Goal: Use online tool/utility: Use online tool/utility

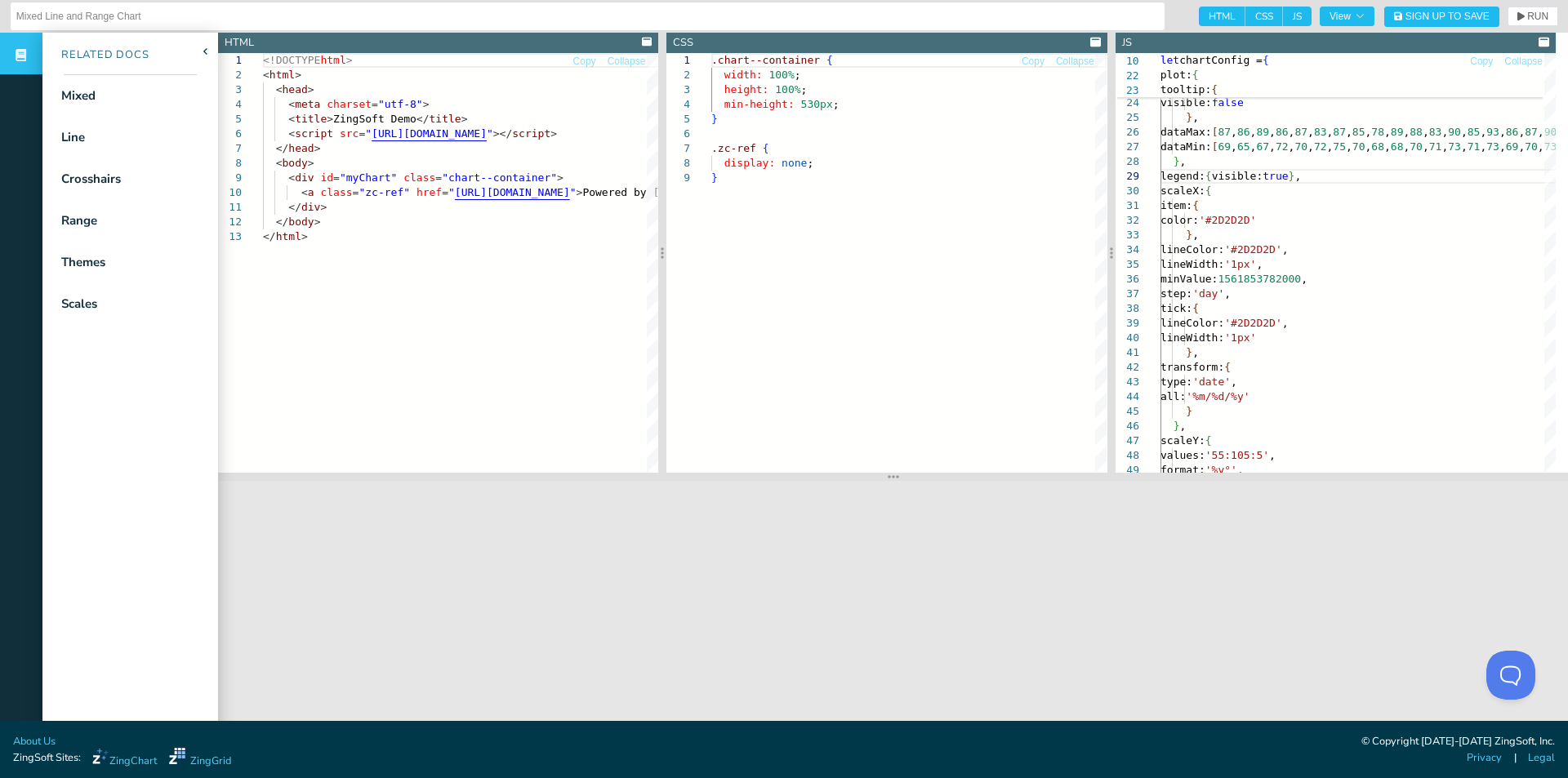
scroll to position [118, 151]
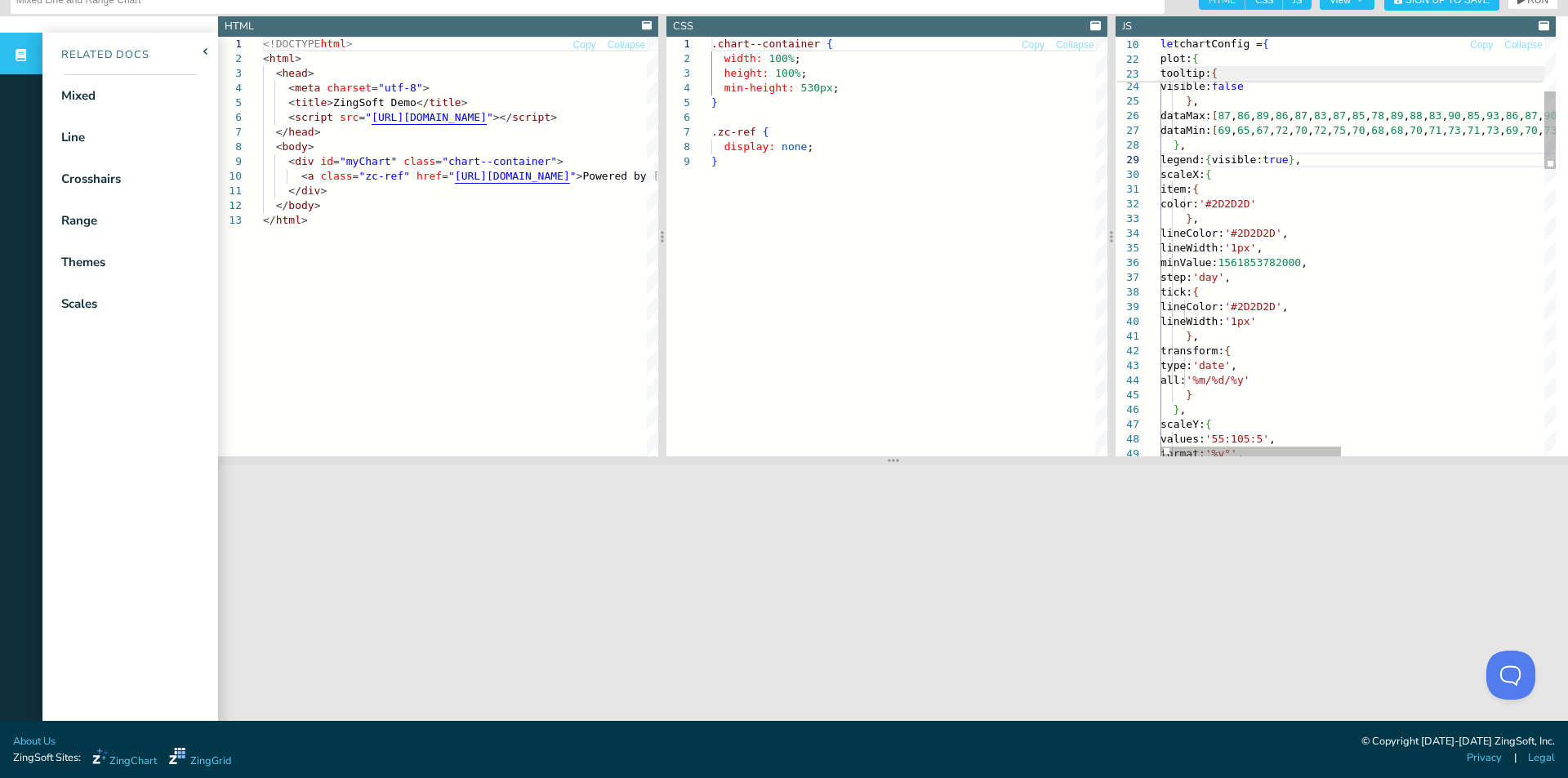
click at [1267, 79] on span "tooltip: {" at bounding box center [1574, 73] width 828 height 15
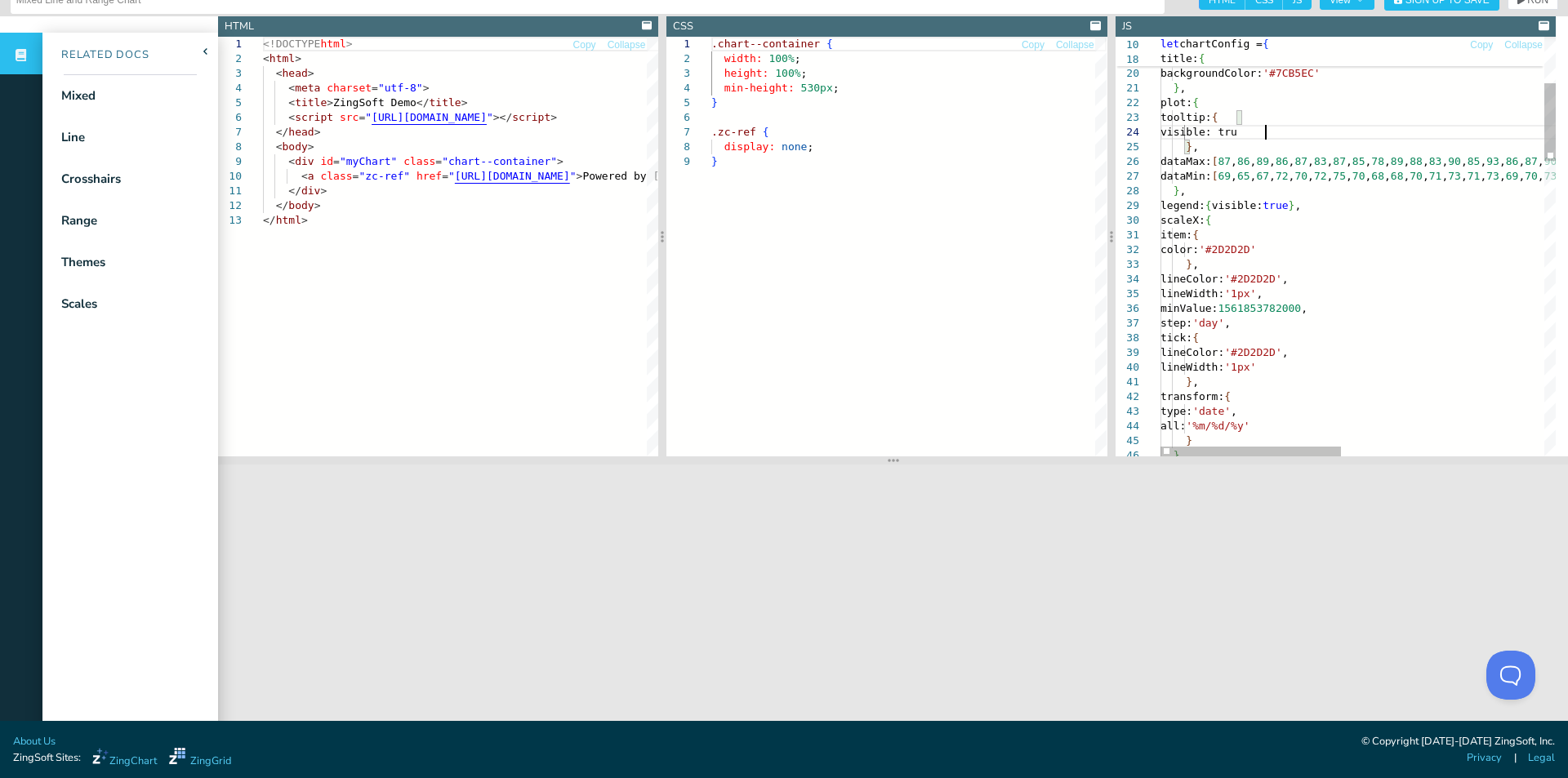
scroll to position [57, 109]
click at [1527, 3] on span "RUN" at bounding box center [1537, -1] width 21 height 9
drag, startPoint x: 1174, startPoint y: 209, endPoint x: 1316, endPoint y: 203, distance: 142.1
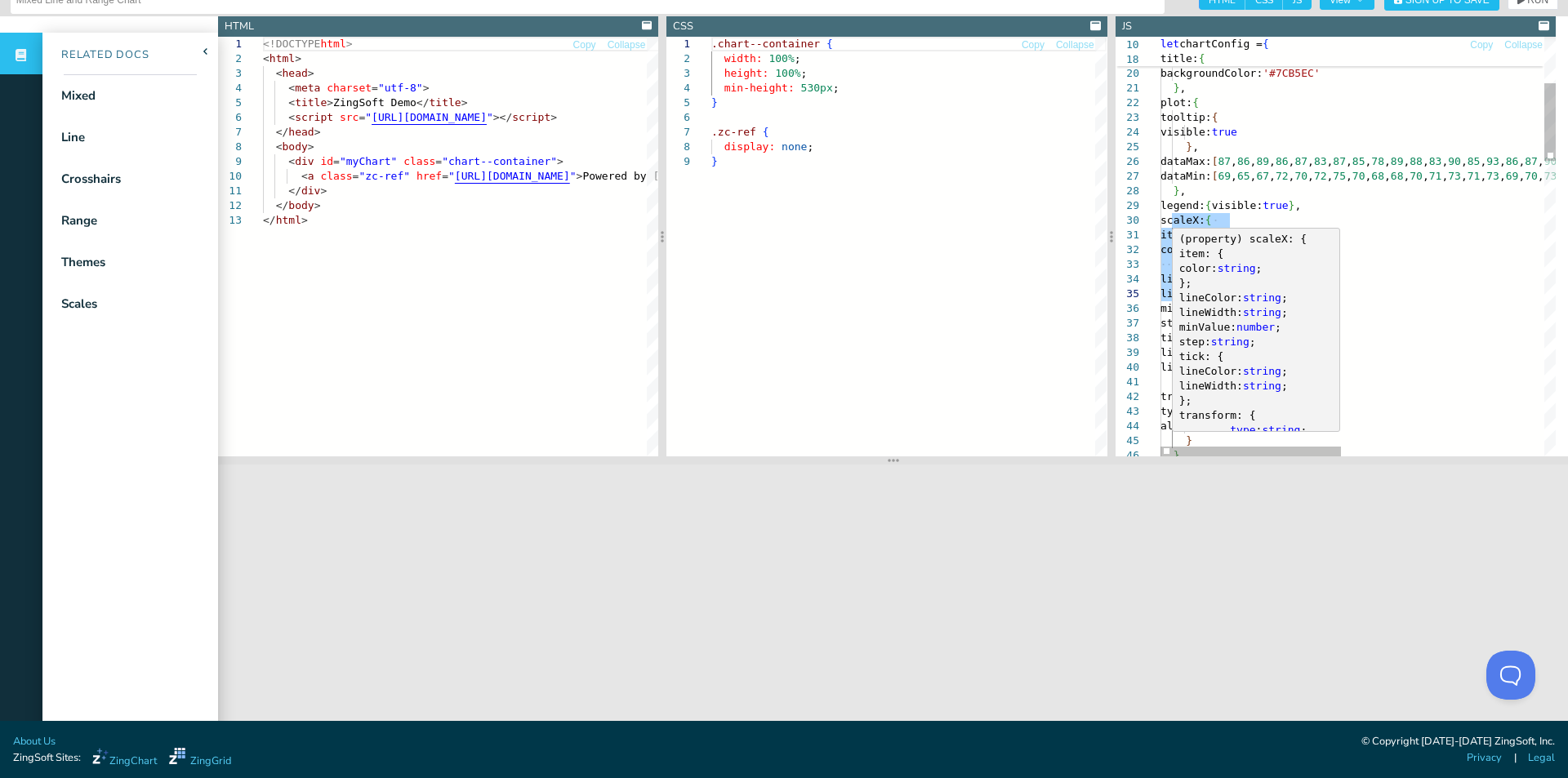
drag, startPoint x: 1173, startPoint y: 218, endPoint x: 1325, endPoint y: 292, distance: 169.1
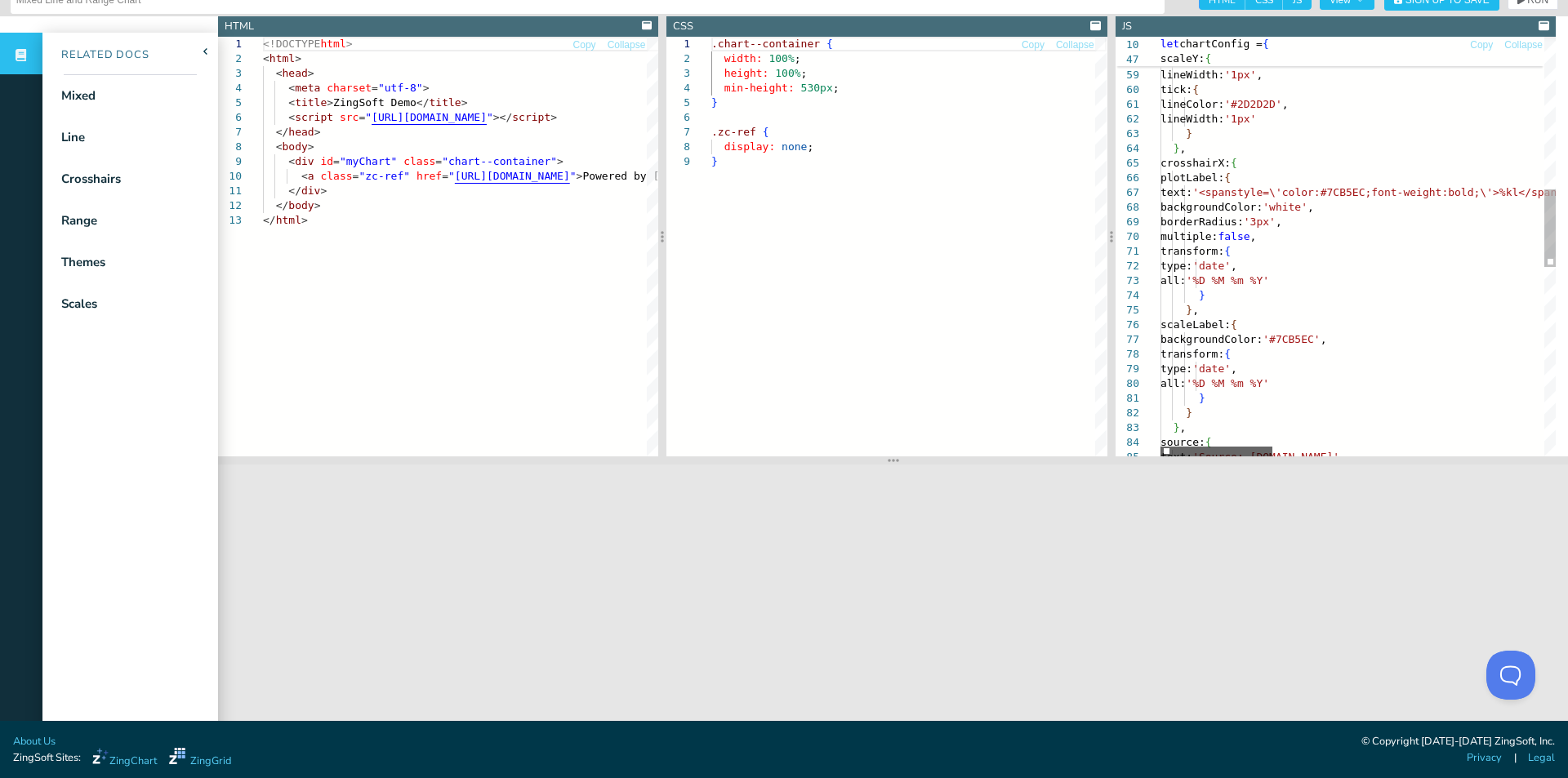
click at [1160, 446] on div at bounding box center [1216, 451] width 112 height 9
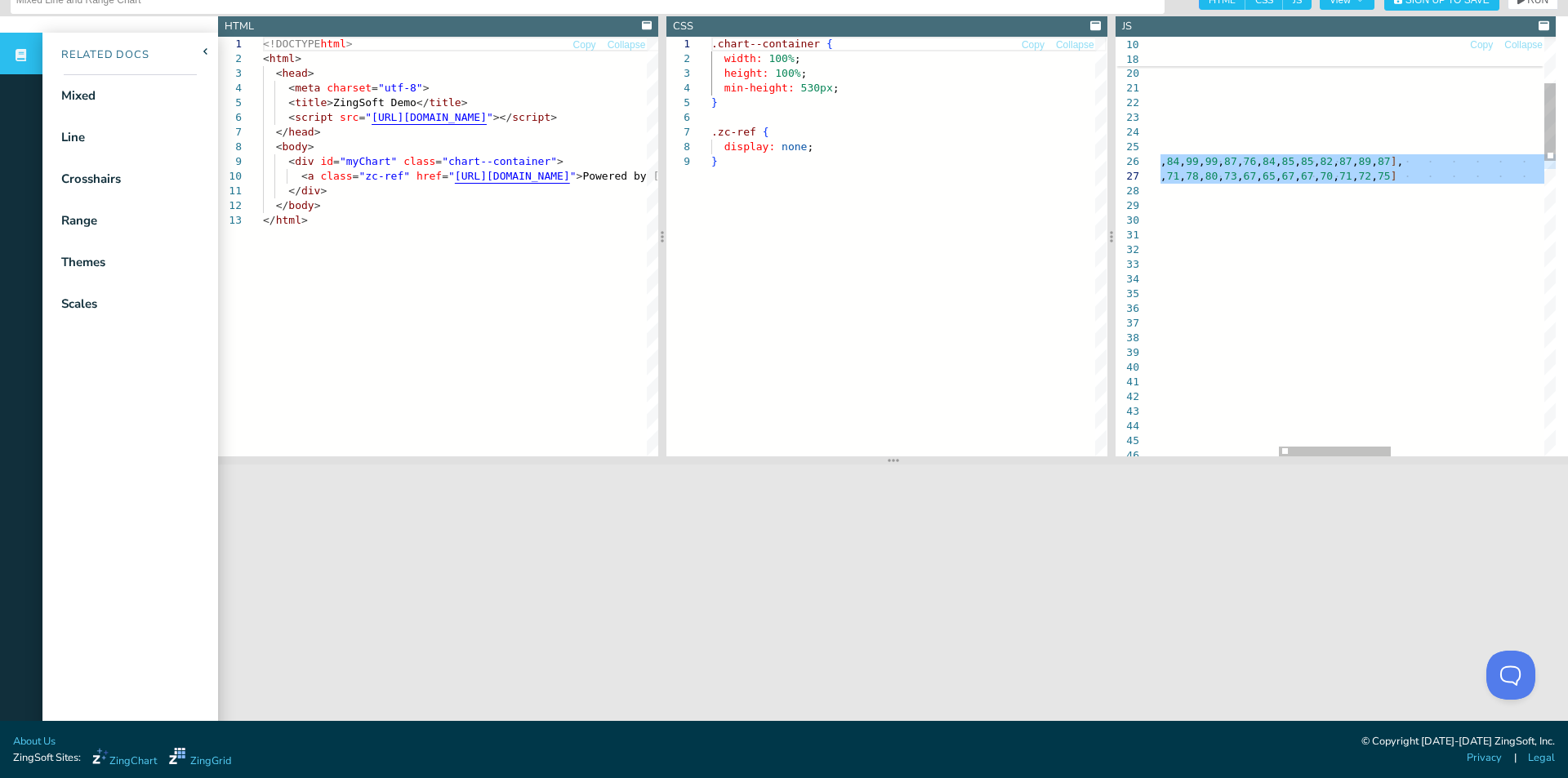
drag, startPoint x: 1186, startPoint y: 166, endPoint x: 1598, endPoint y: 176, distance: 412.1
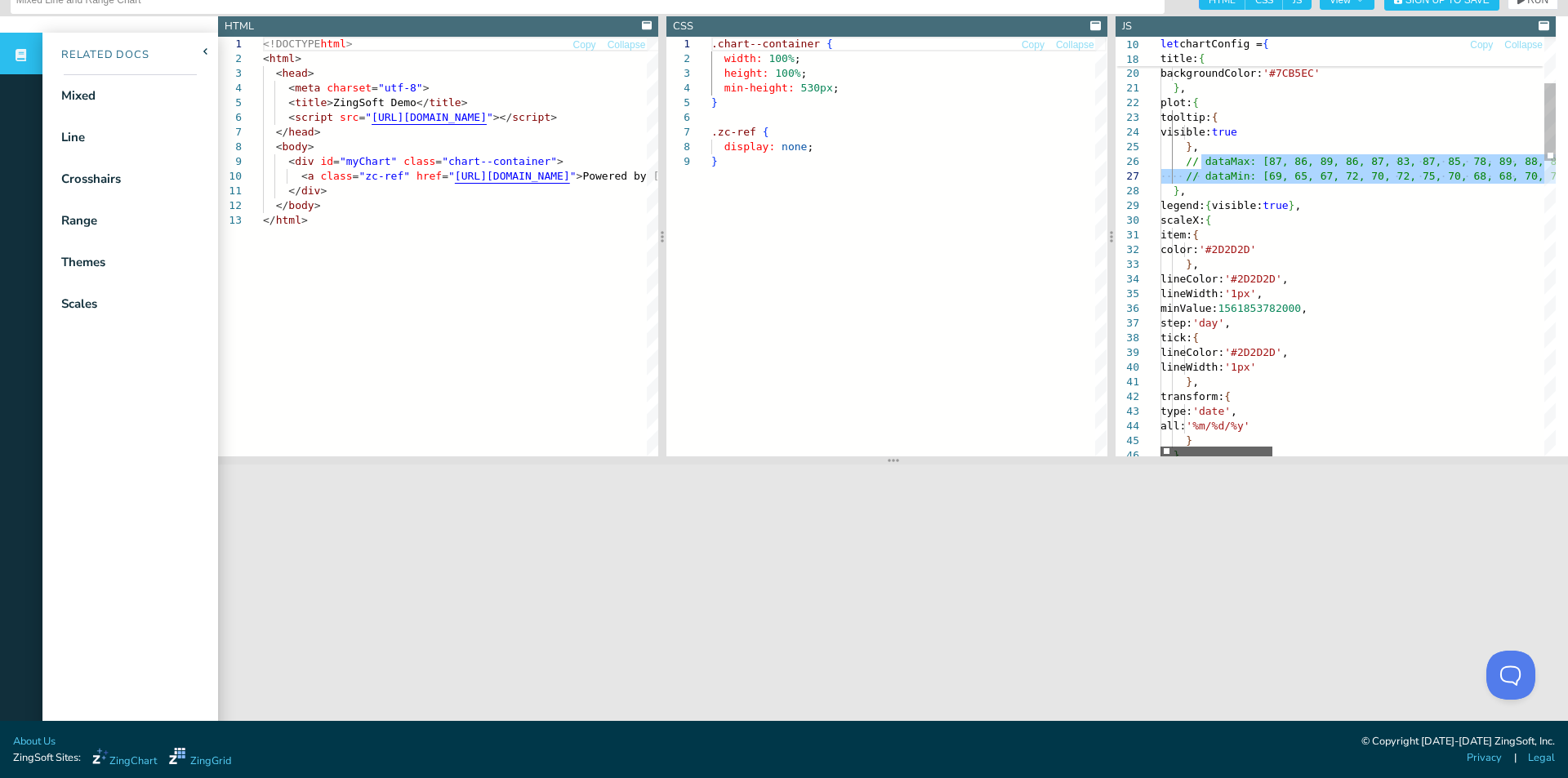
click at [1170, 446] on div at bounding box center [1216, 451] width 112 height 9
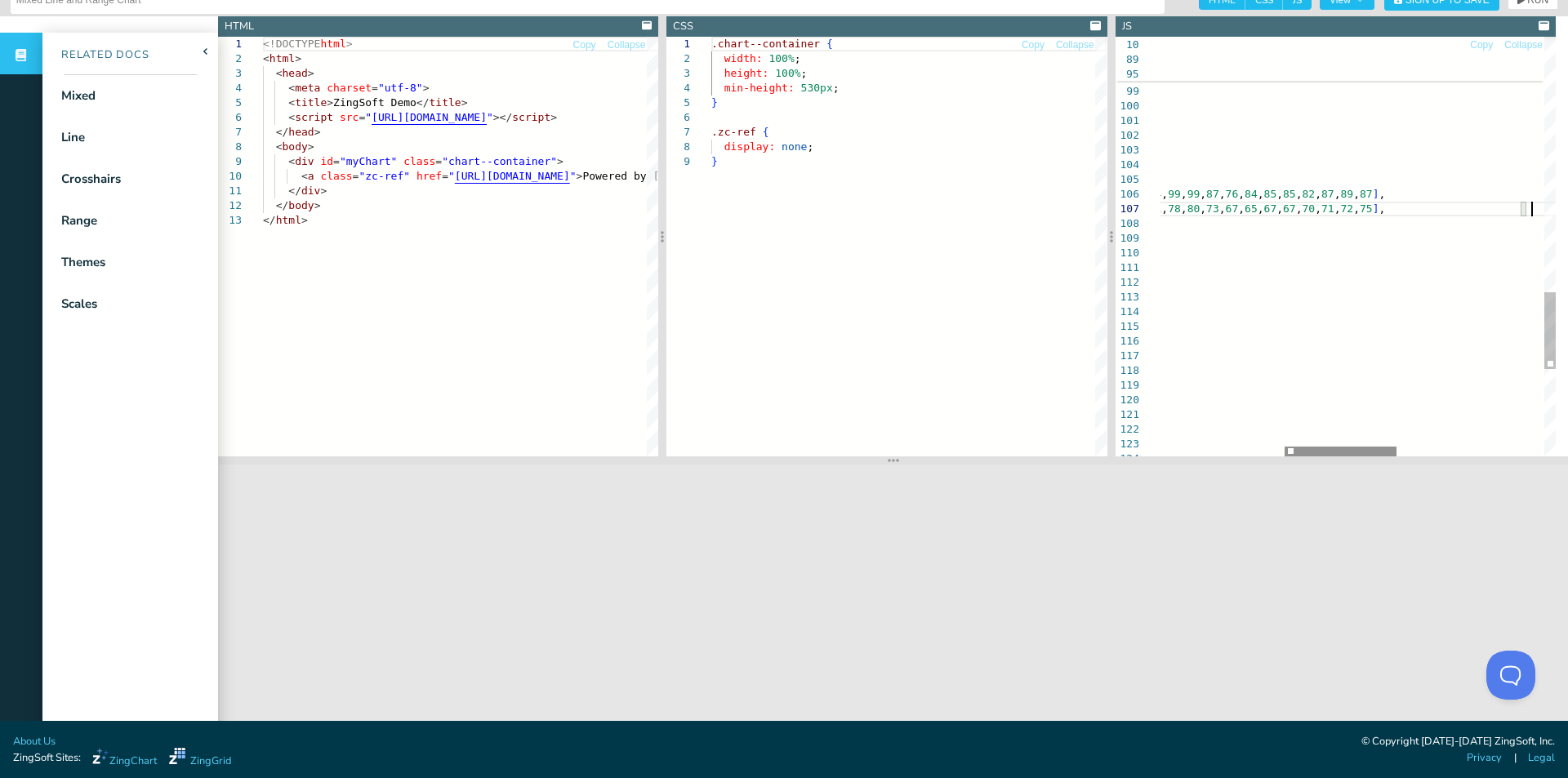
scroll to position [89, 804]
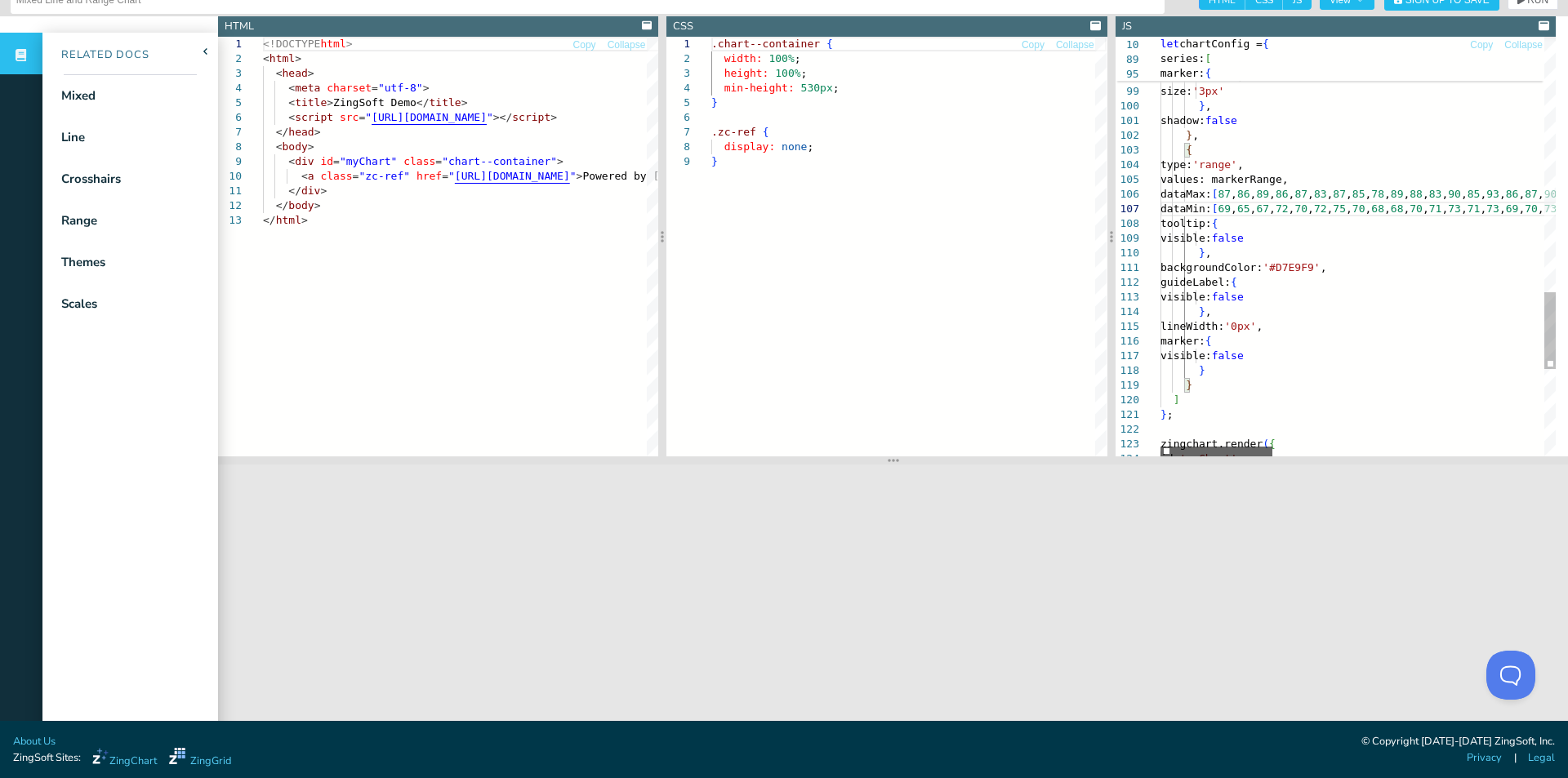
click at [1160, 446] on div at bounding box center [1216, 451] width 112 height 9
click at [1527, 4] on span "RUN" at bounding box center [1537, -1] width 21 height 9
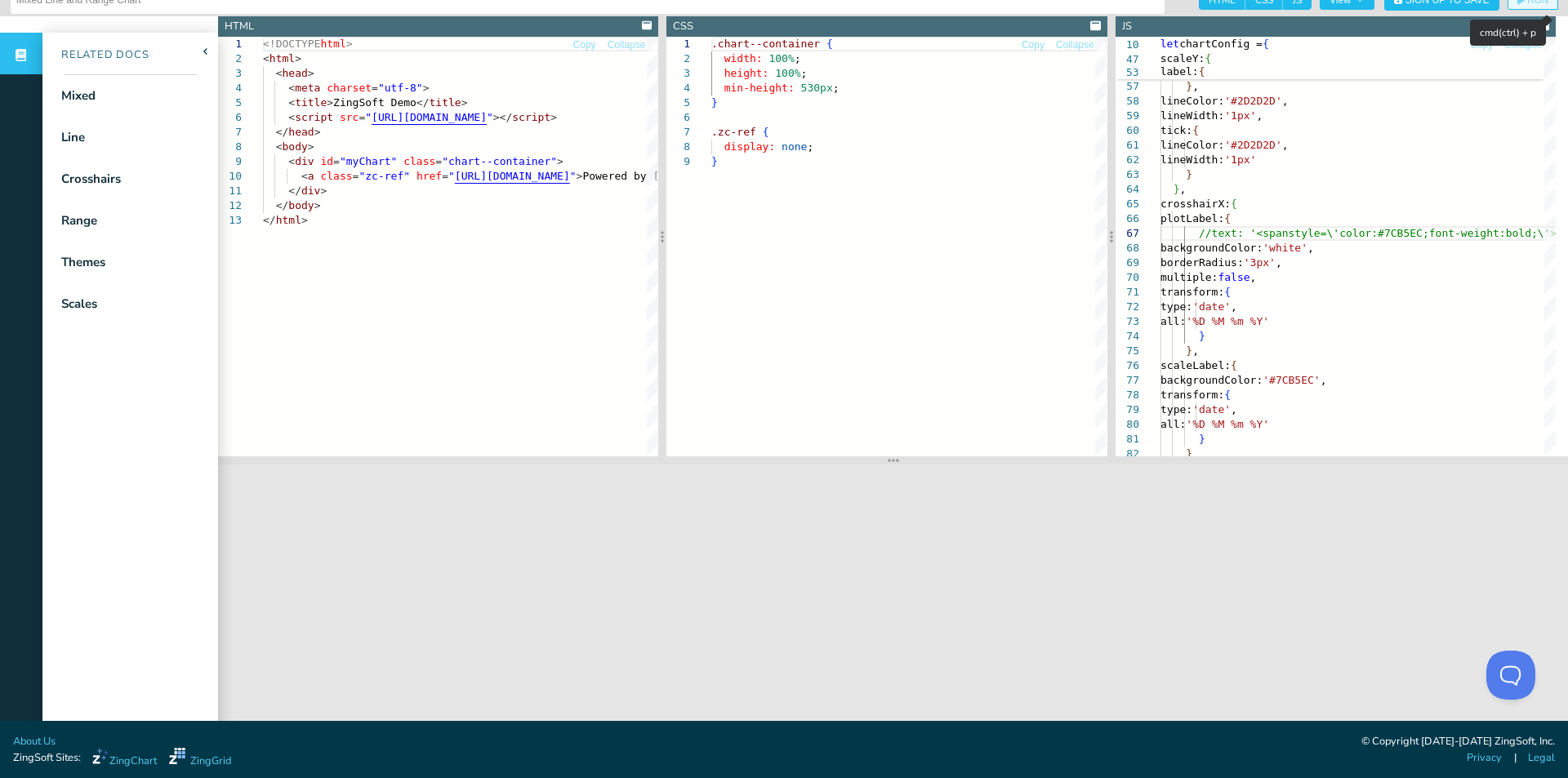
click at [1529, 8] on button "RUN" at bounding box center [1532, 0] width 51 height 20
click at [1527, 4] on span "RUN" at bounding box center [1537, -1] width 21 height 9
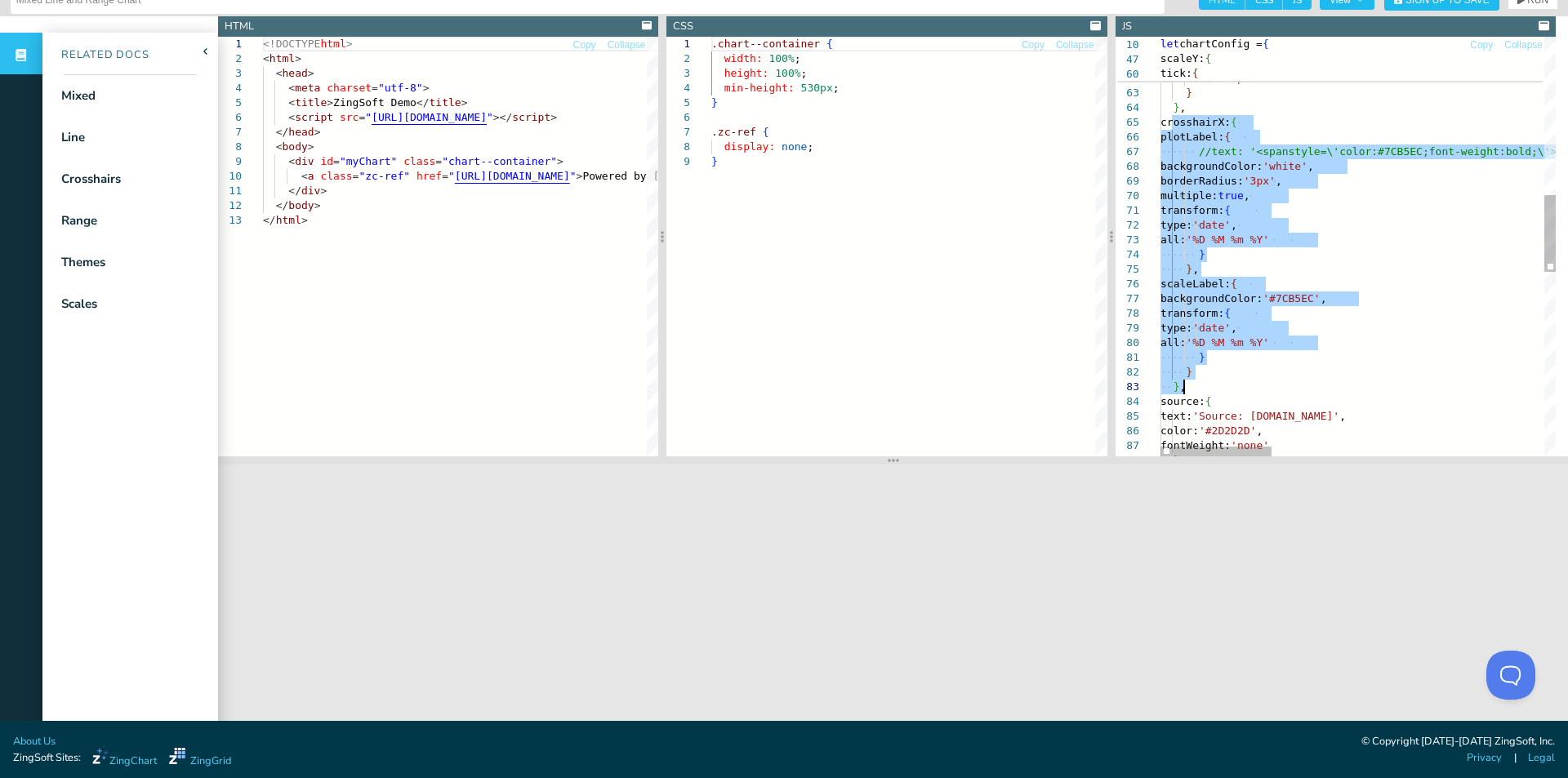
drag, startPoint x: 1173, startPoint y: 124, endPoint x: 1184, endPoint y: 372, distance: 248.2
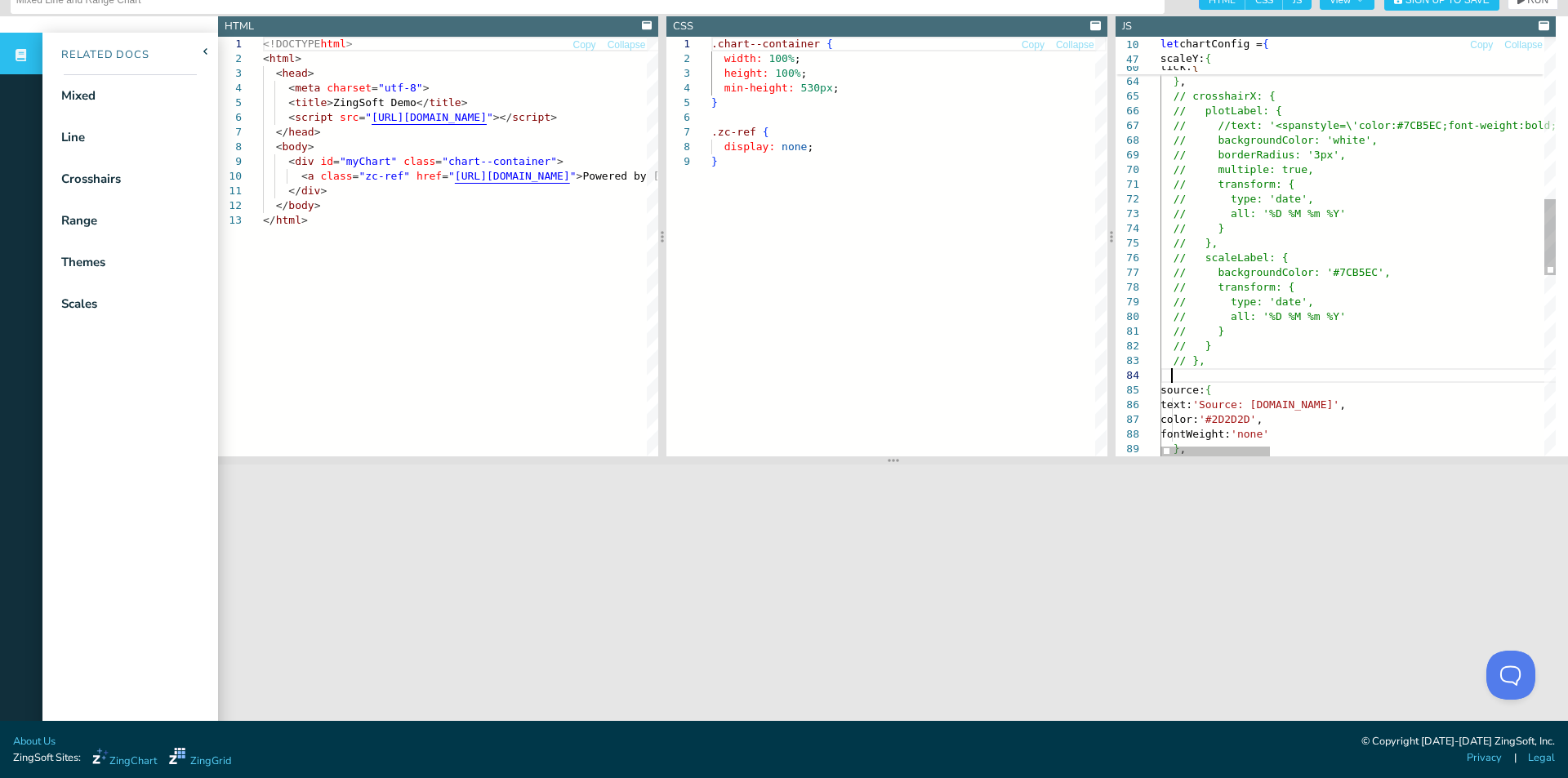
scroll to position [57, 10]
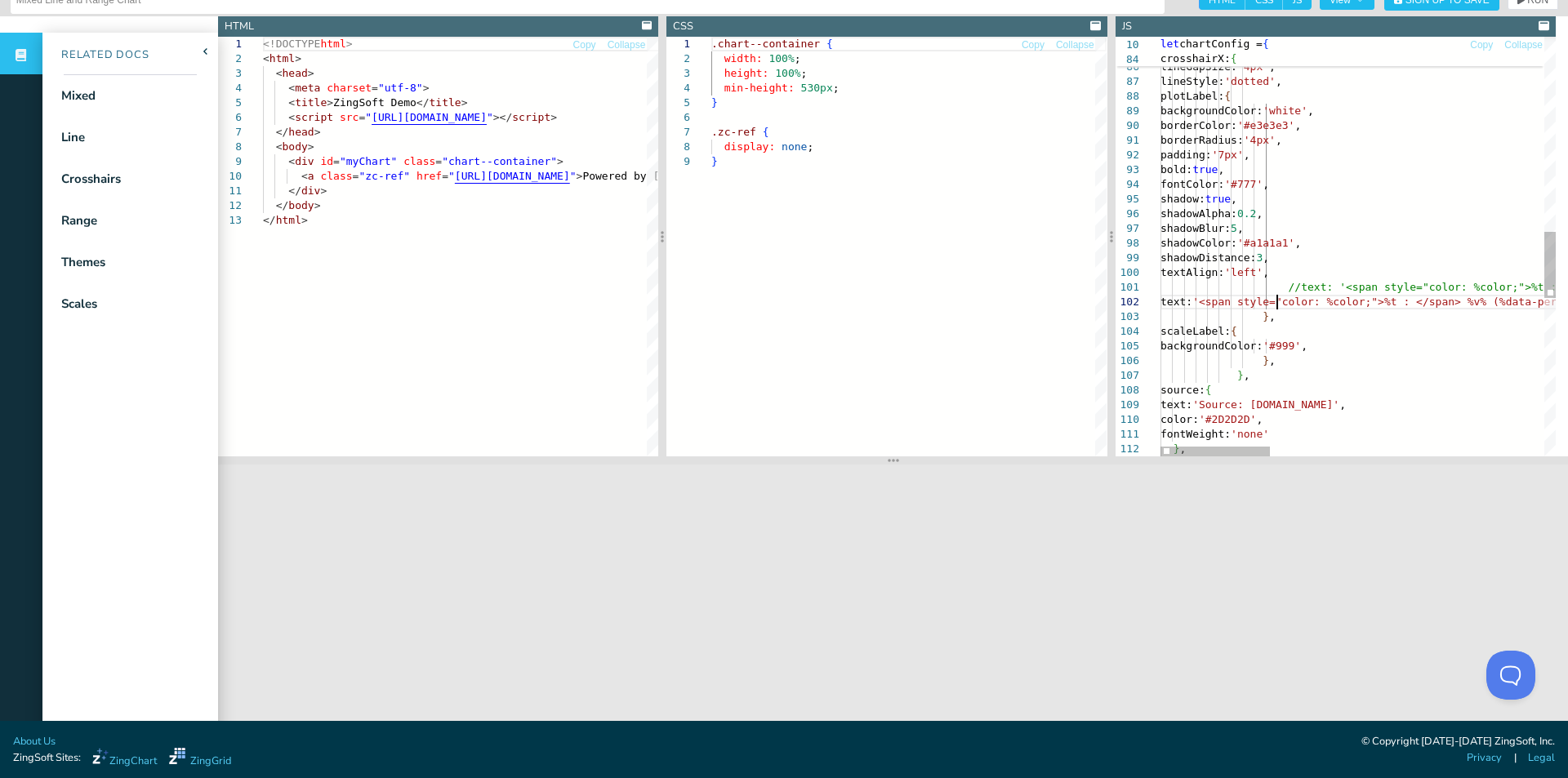
drag, startPoint x: 1277, startPoint y: 303, endPoint x: 1279, endPoint y: 290, distance: 13.2
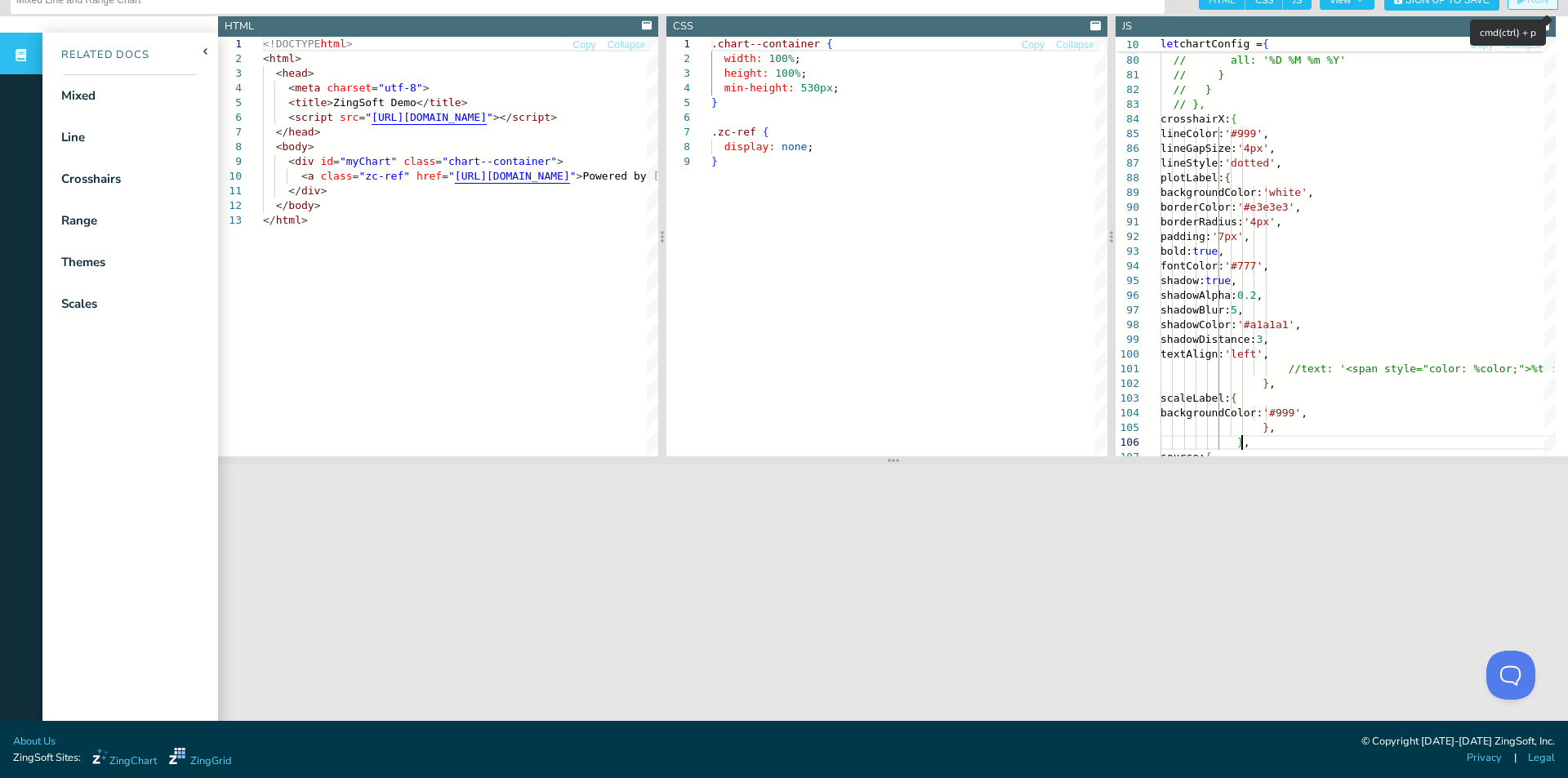
click at [1527, 4] on span "RUN" at bounding box center [1537, -1] width 21 height 9
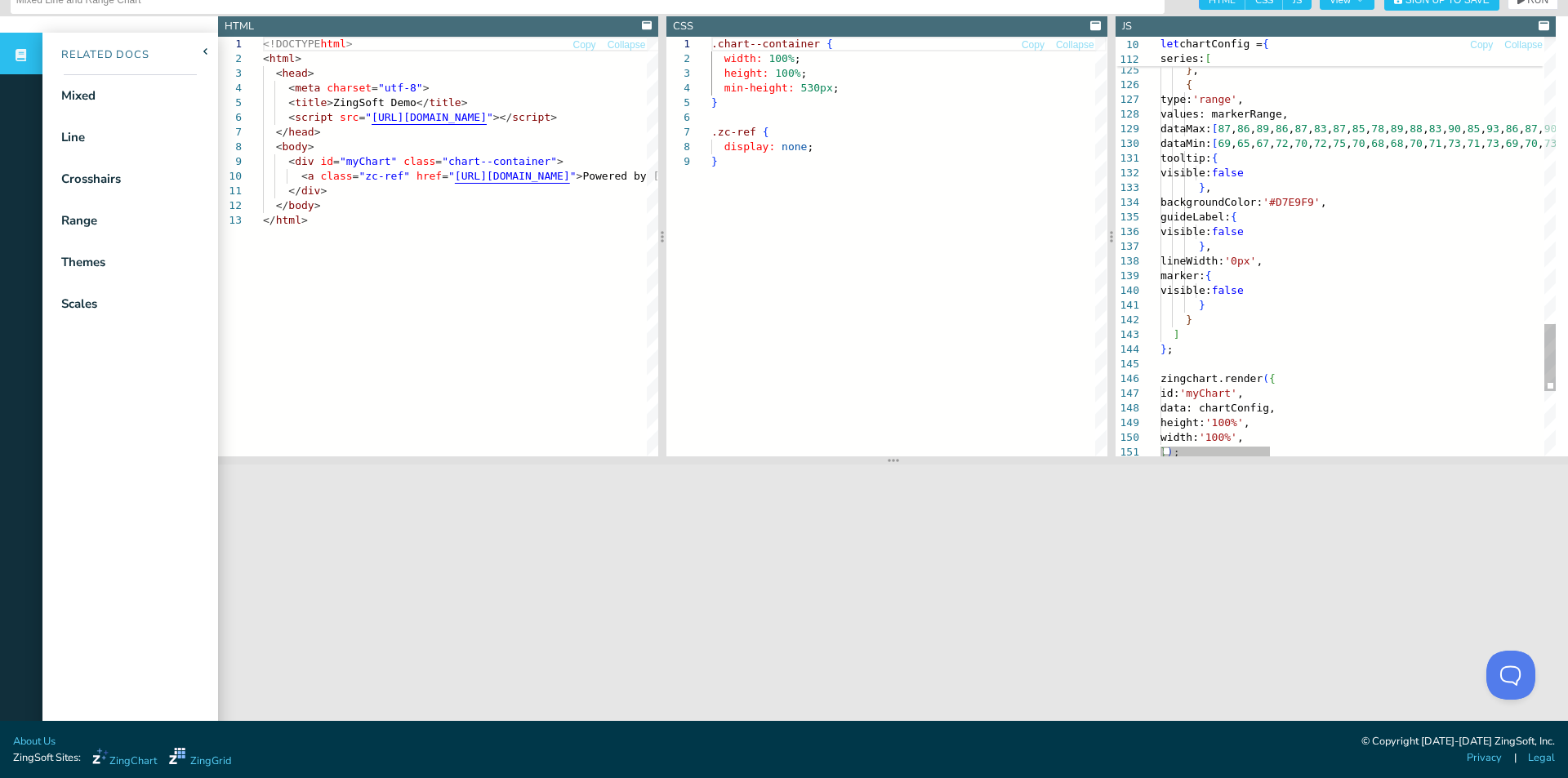
scroll to position [27, 81]
drag, startPoint x: 1194, startPoint y: 278, endPoint x: 1208, endPoint y: 303, distance: 28.7
drag, startPoint x: 1195, startPoint y: 218, endPoint x: 1208, endPoint y: 246, distance: 30.9
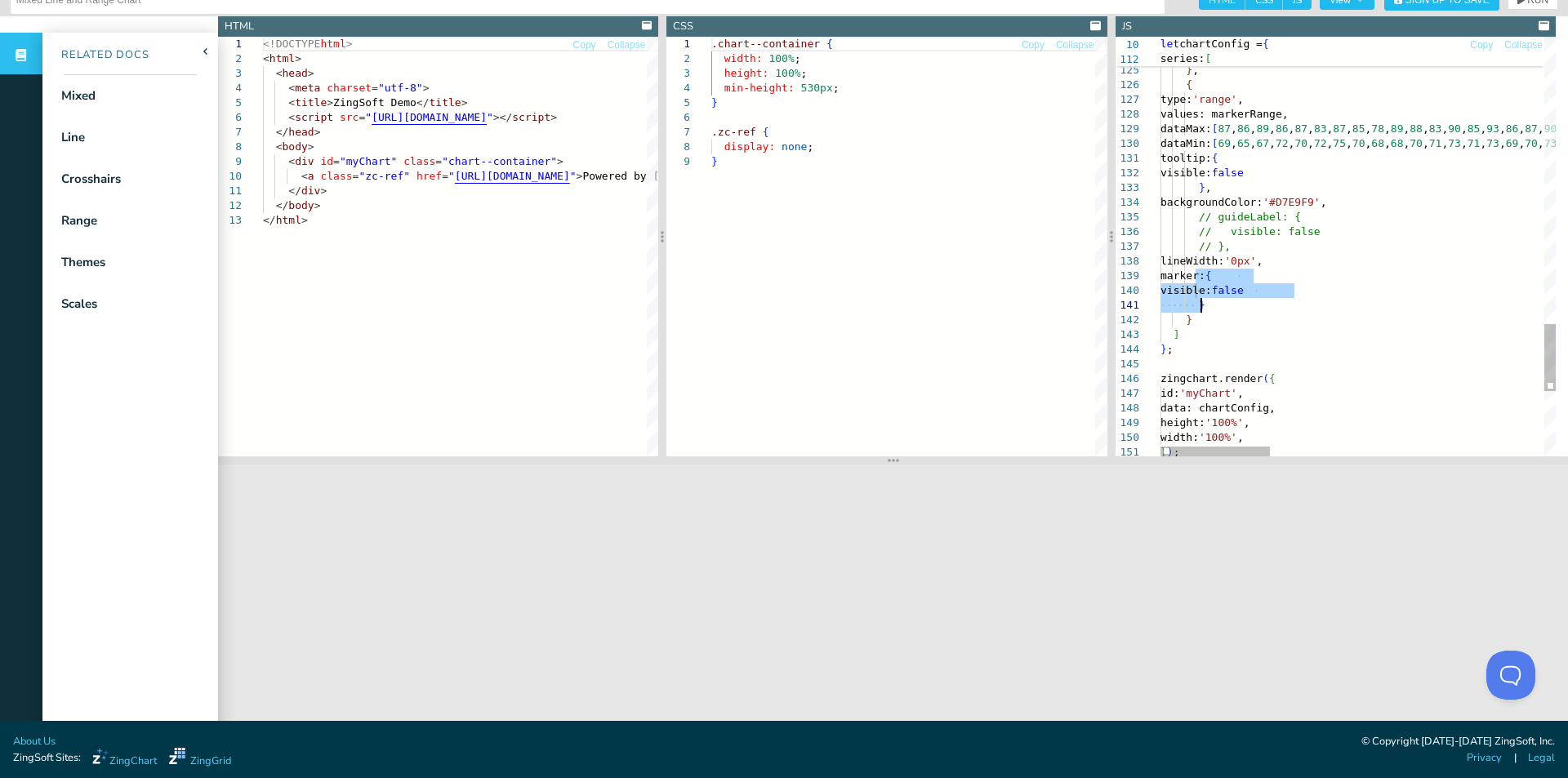
drag, startPoint x: 1194, startPoint y: 279, endPoint x: 1214, endPoint y: 305, distance: 32.8
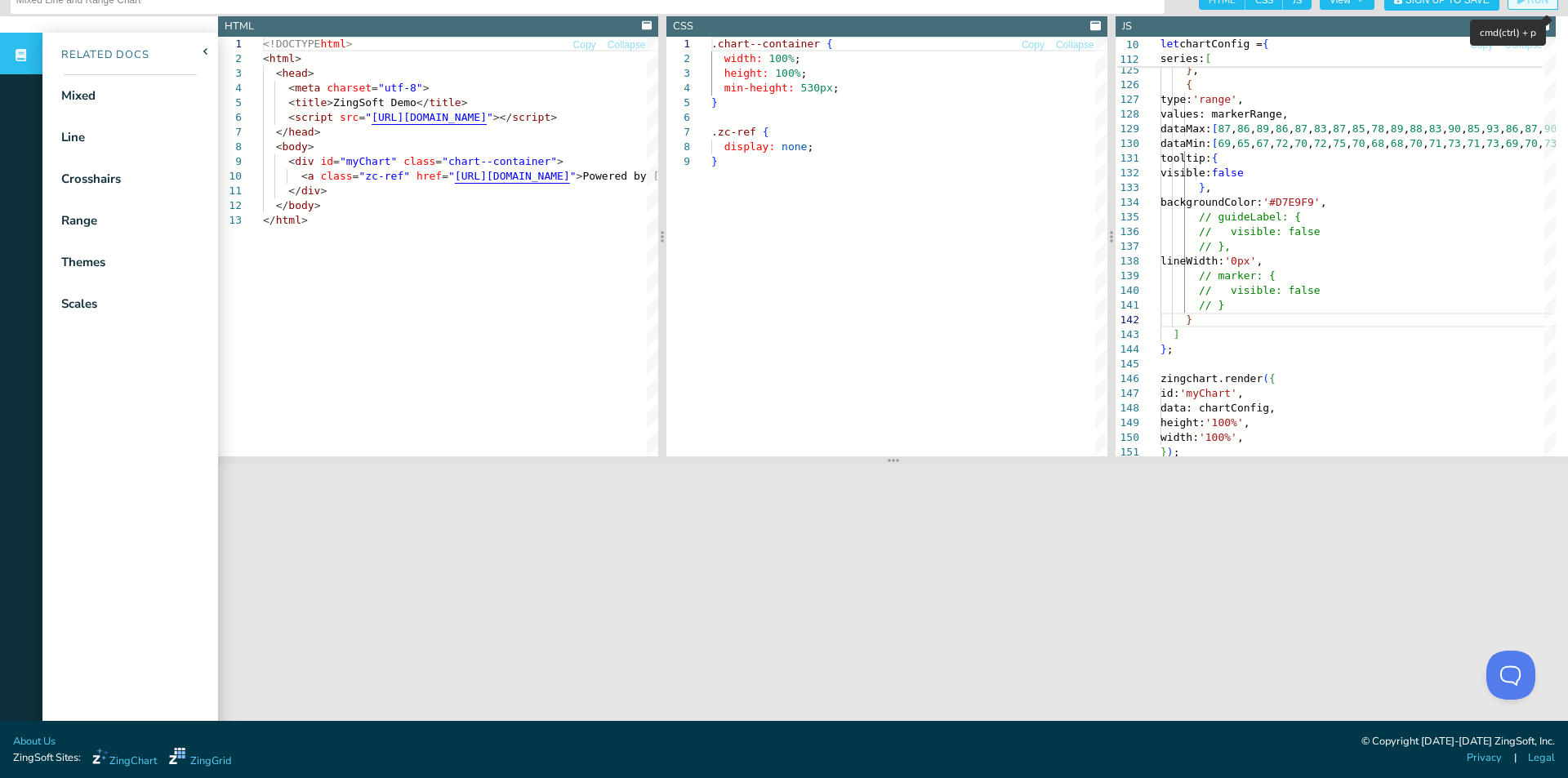
click at [1527, 3] on span "RUN" at bounding box center [1537, -1] width 21 height 9
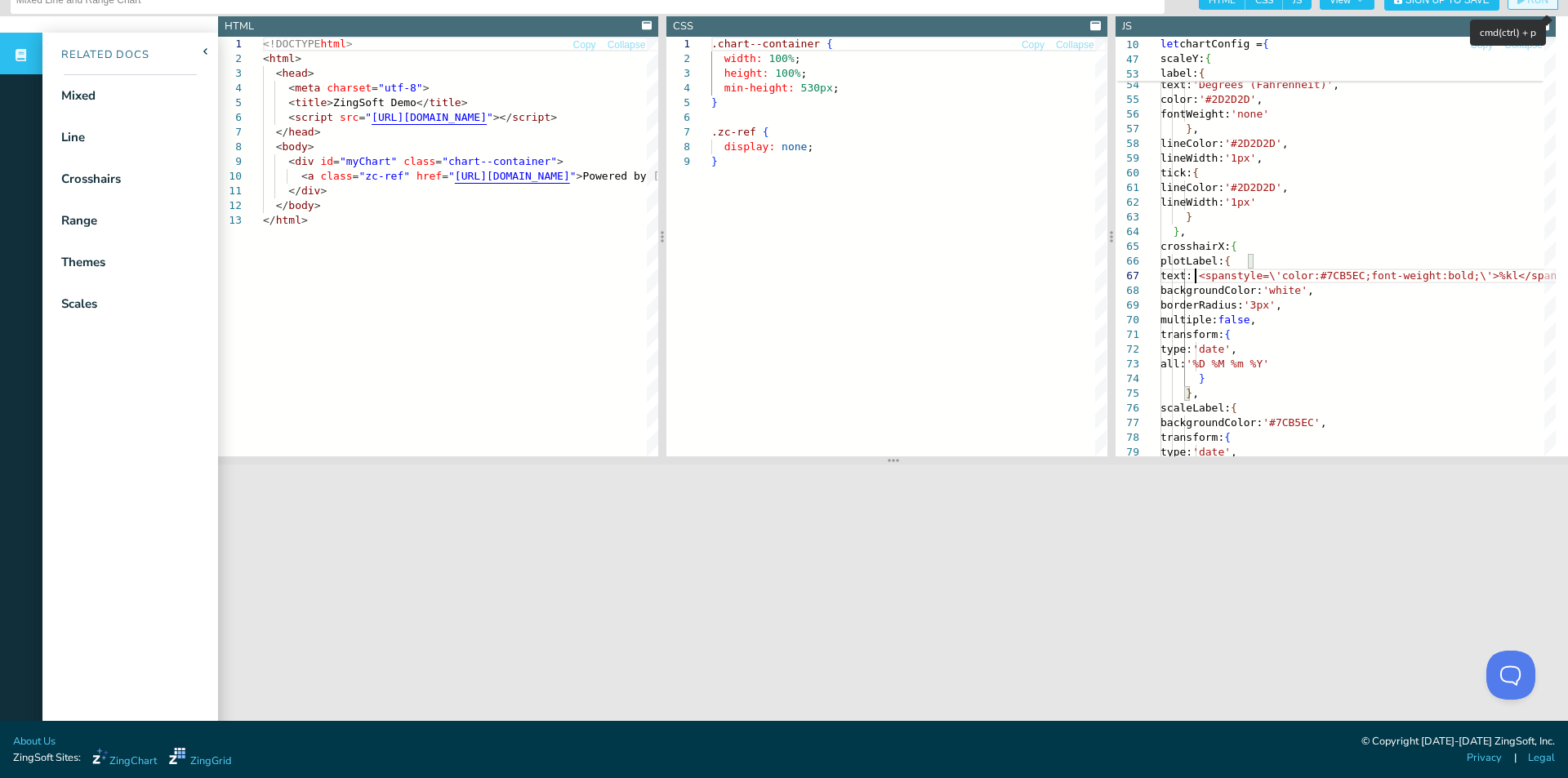
click at [1510, 6] on button "RUN" at bounding box center [1532, 0] width 51 height 20
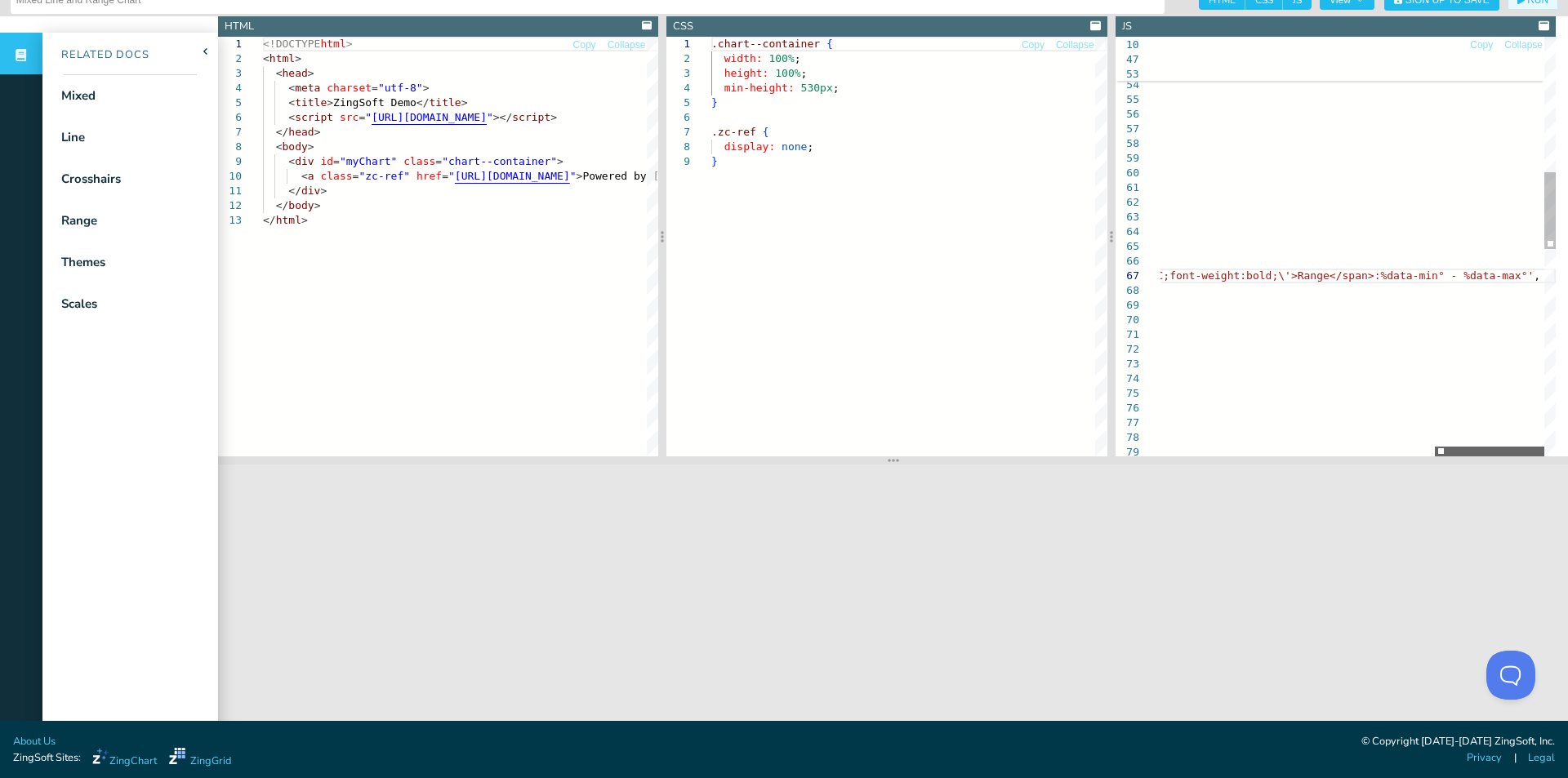
click at [1532, 454] on div at bounding box center [1490, 451] width 110 height 9
drag, startPoint x: 1348, startPoint y: 275, endPoint x: 1402, endPoint y: 278, distance: 54.1
click at [1402, 278] on div "type: 'date' , scaleLabel: { backgroundColor: '#7CB5EC' , transform: { all: '%D…" at bounding box center [867, 441] width 1377 height 2287
drag, startPoint x: 1423, startPoint y: 276, endPoint x: 1478, endPoint y: 276, distance: 55.0
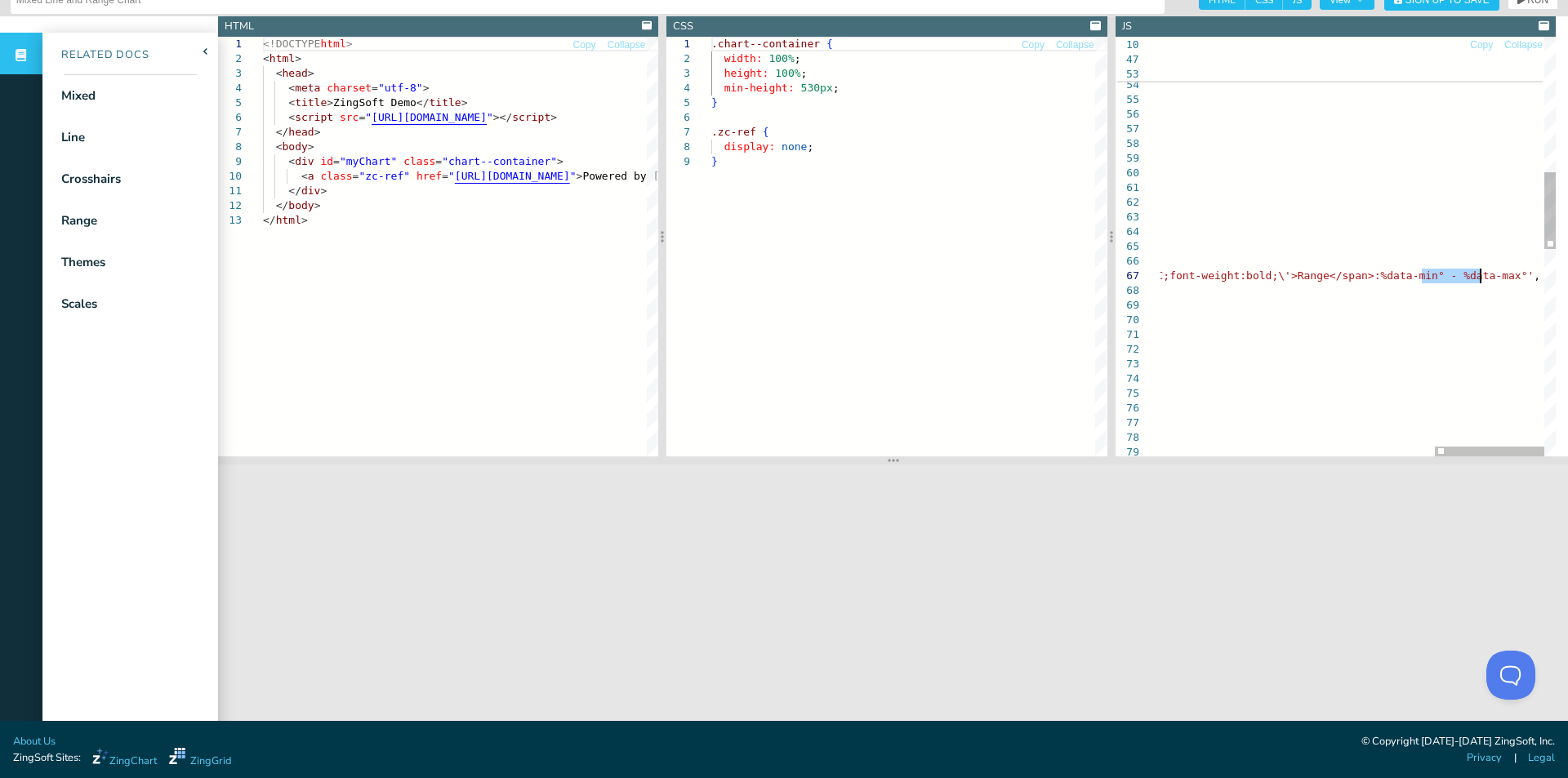
click at [1478, 276] on div "type: 'date' , scaleLabel: { backgroundColor: '#7CB5EC' , transform: { all: '%D…" at bounding box center [867, 441] width 1377 height 2287
click at [1477, 276] on div "type: 'date' , scaleLabel: { backgroundColor: '#7CB5EC' , transform: { all: '%D…" at bounding box center [867, 441] width 1377 height 2287
click at [1473, 276] on div "type: 'date' , scaleLabel: { backgroundColor: '#7CB5EC' , transform: { all: '%D…" at bounding box center [867, 441] width 1377 height 2287
drag, startPoint x: 1473, startPoint y: 275, endPoint x: 1422, endPoint y: 272, distance: 51.1
click at [1422, 272] on div "type: 'date' , scaleLabel: { backgroundColor: '#7CB5EC' , transform: { all: '%D…" at bounding box center [867, 441] width 1377 height 2287
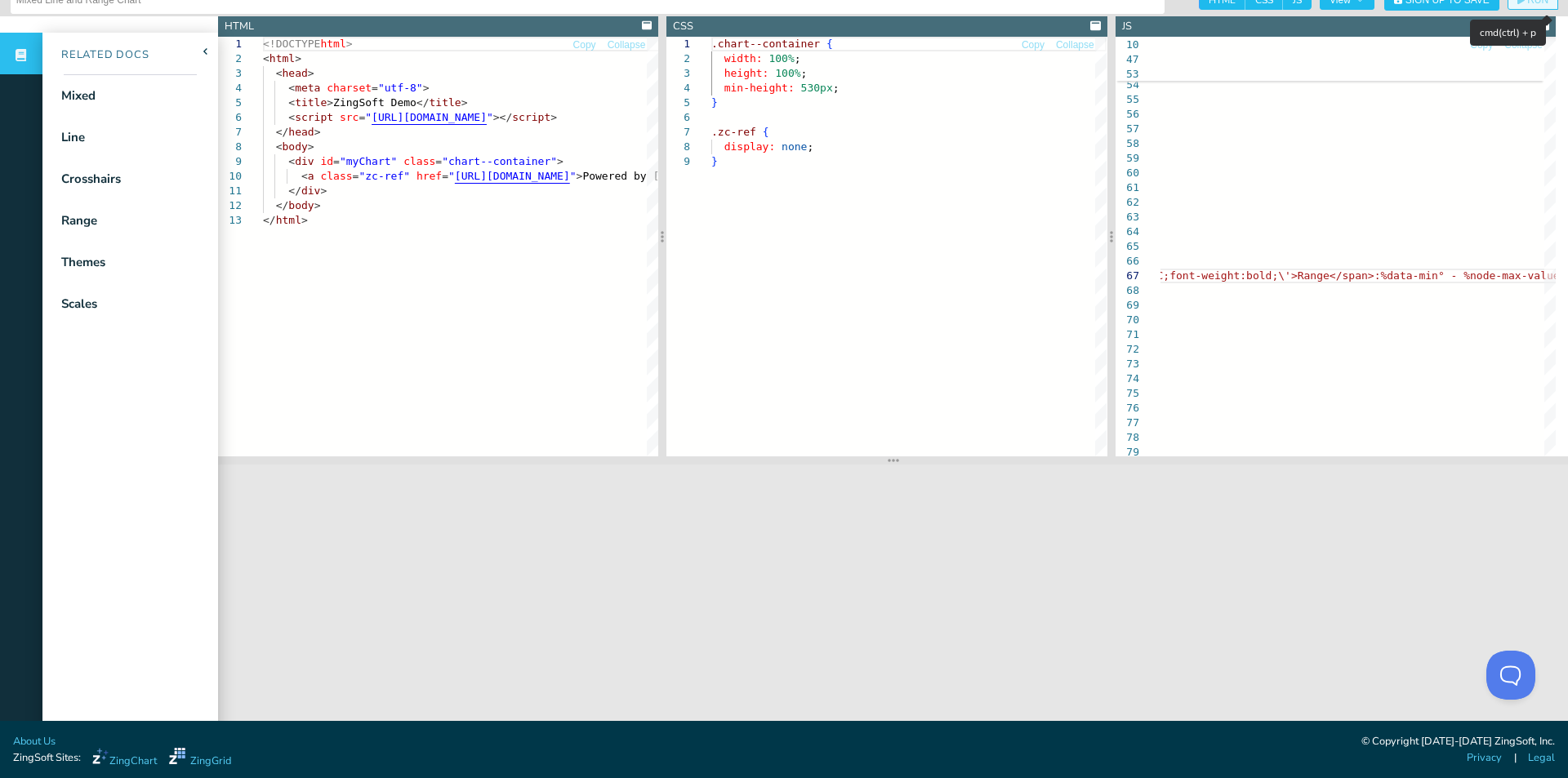
click at [1517, 4] on icon "button" at bounding box center [1521, -1] width 8 height 9
drag, startPoint x: 1434, startPoint y: 276, endPoint x: 1509, endPoint y: 271, distance: 75.2
click at [1509, 271] on div "type: 'date' , scaleLabel: { backgroundColor: '#7CB5EC' , transform: { all: '%D…" at bounding box center [871, 441] width 1383 height 2287
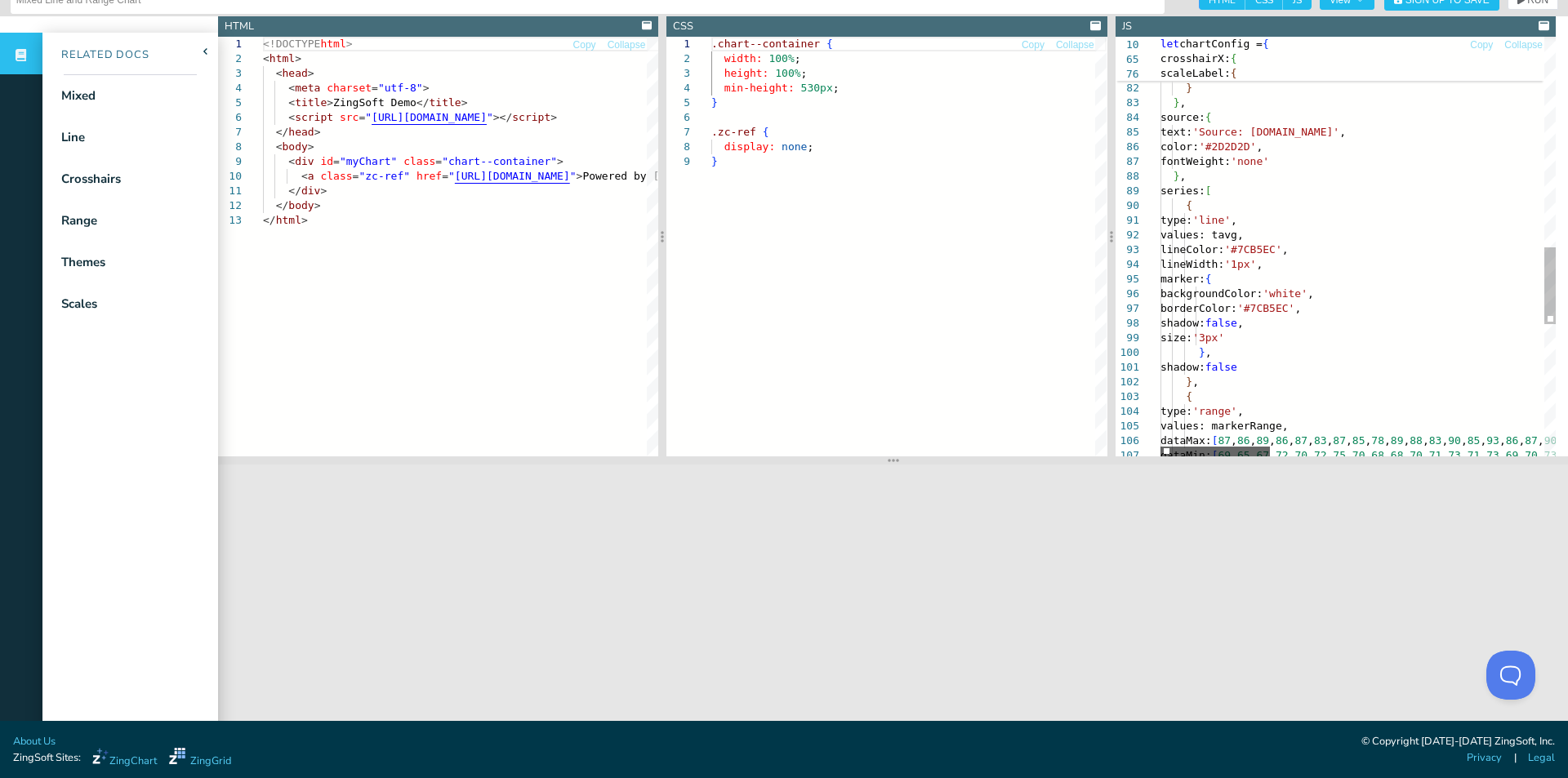
click at [1160, 446] on div at bounding box center [1215, 451] width 110 height 9
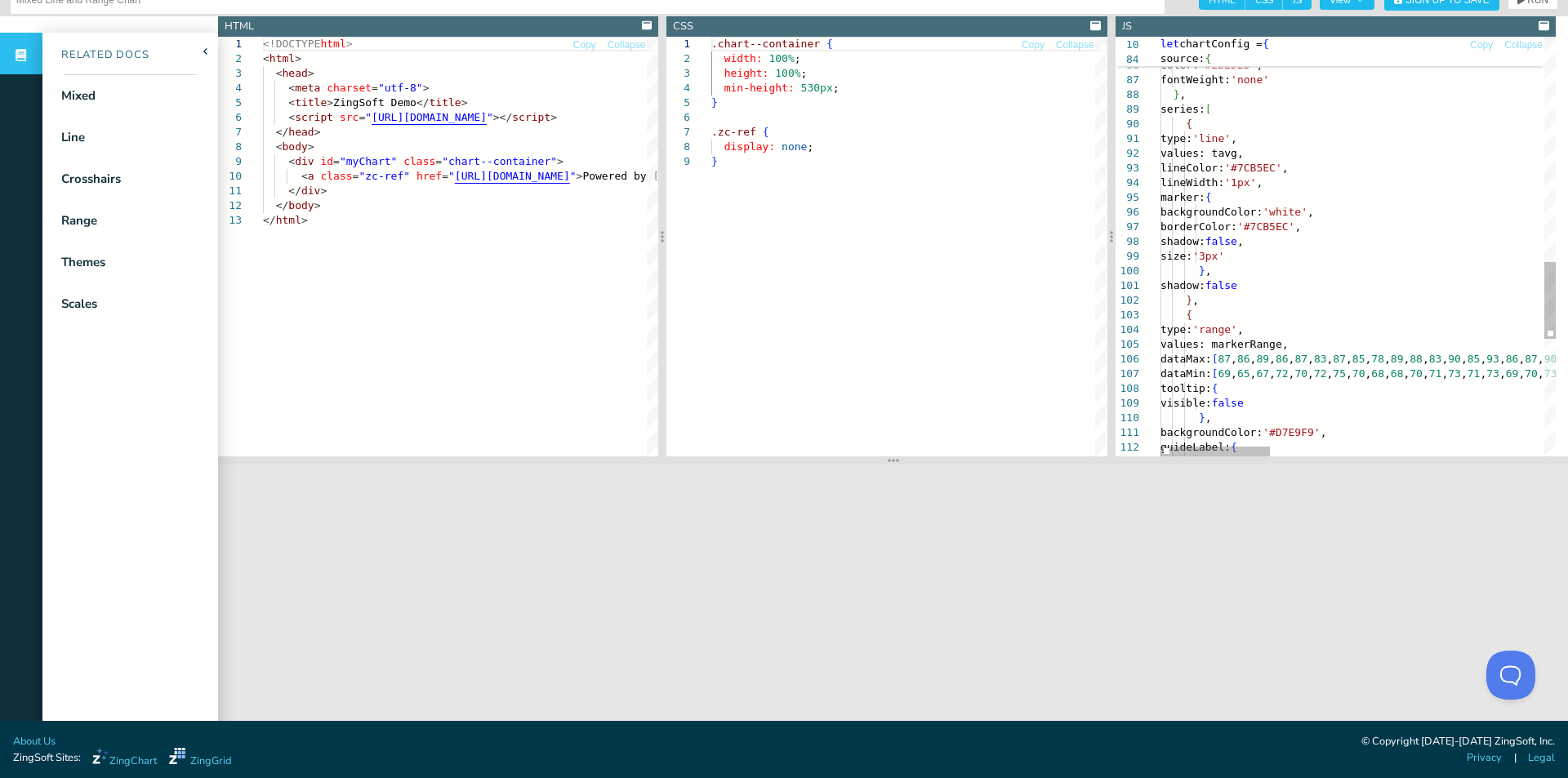
scroll to position [27, 192]
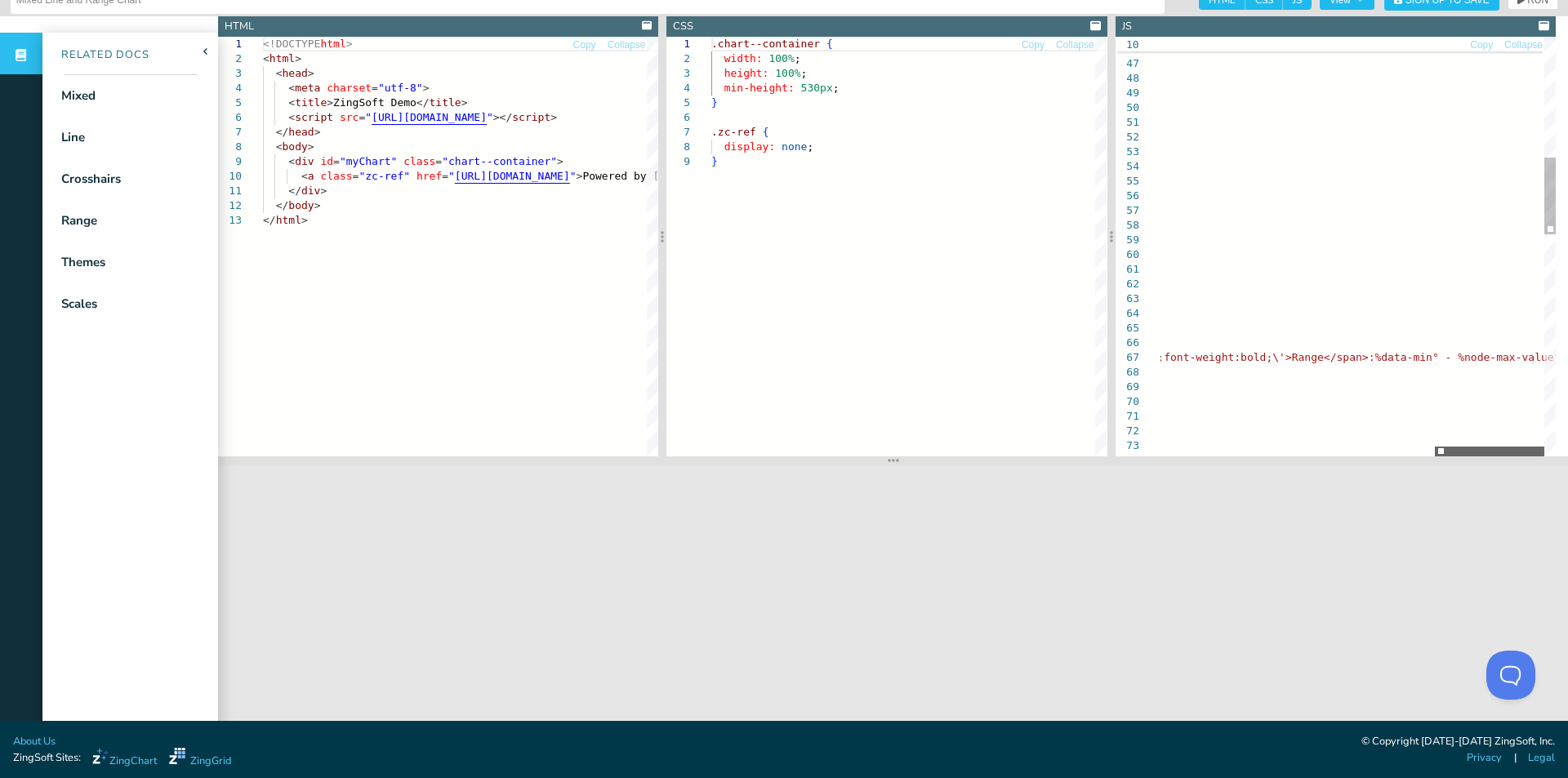
click at [1540, 448] on div at bounding box center [1490, 451] width 110 height 9
drag, startPoint x: 1505, startPoint y: 356, endPoint x: 1447, endPoint y: 353, distance: 58.1
click at [1447, 353] on div "all: '%D %M %m %Y' } multiple: false , transform: { type: 'date' , text: '<span…" at bounding box center [888, 524] width 1383 height 2287
click at [1524, 8] on button "RUN" at bounding box center [1532, 0] width 51 height 20
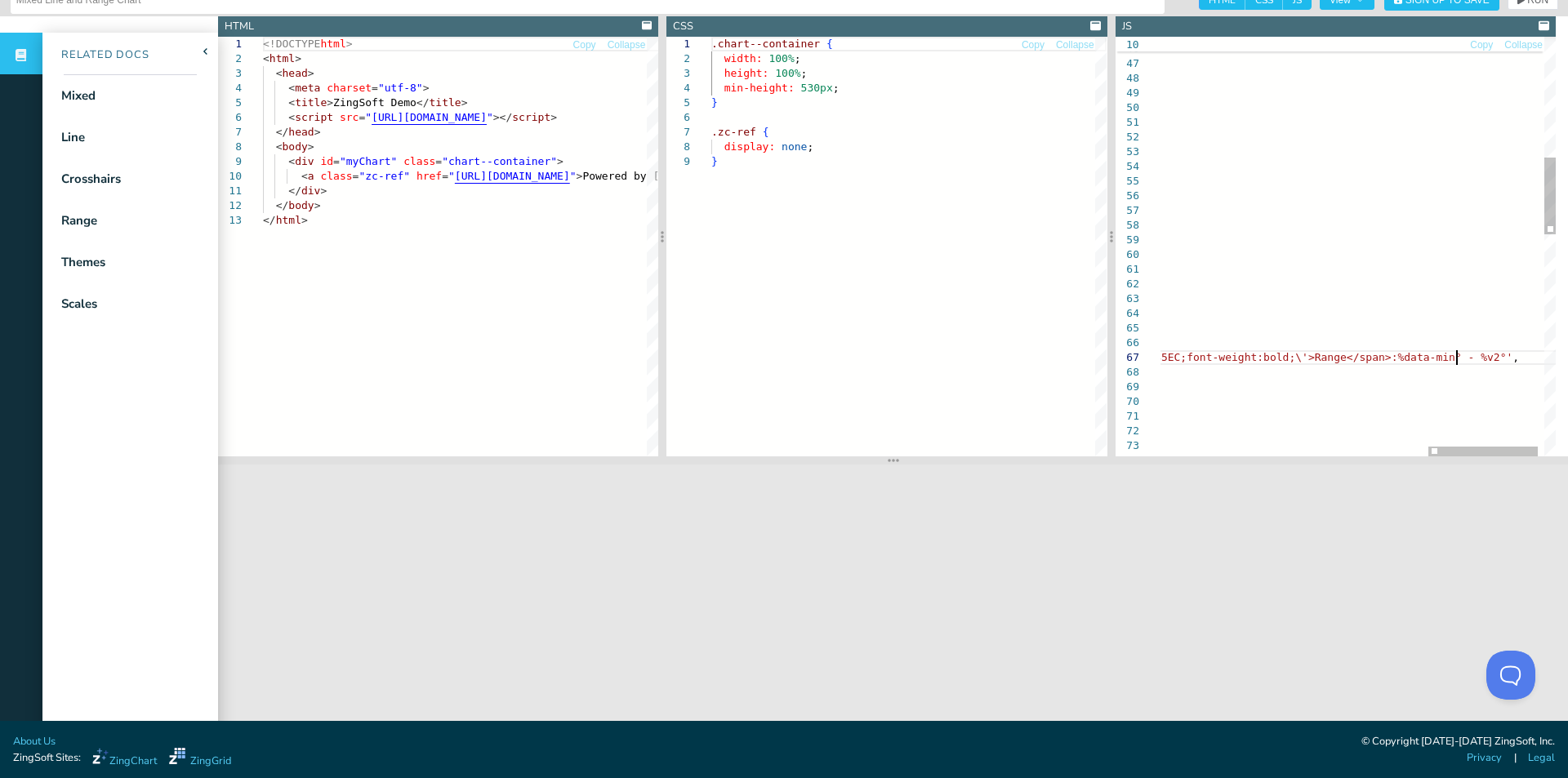
click at [1455, 358] on div "all: '%D %M %m %Y' } multiple: false , transform: { type: 'date' , text: '<span…" at bounding box center [888, 524] width 1383 height 2287
click at [1452, 359] on div "all: '%D %M %m %Y' } multiple: false , transform: { type: 'date' , text: '<span…" at bounding box center [888, 524] width 1383 height 2287
click at [1457, 359] on div "all: '%D %M %m %Y' } multiple: false , transform: { type: 'date' , text: '<span…" at bounding box center [888, 524] width 1383 height 2287
click at [1527, 10] on header "Mixed Line and Range Chart HTML CSS JS View Sign Up to Save RUN SETTINGS" at bounding box center [784, 0] width 1568 height 33
click at [1531, 3] on span "RUN" at bounding box center [1537, -1] width 21 height 9
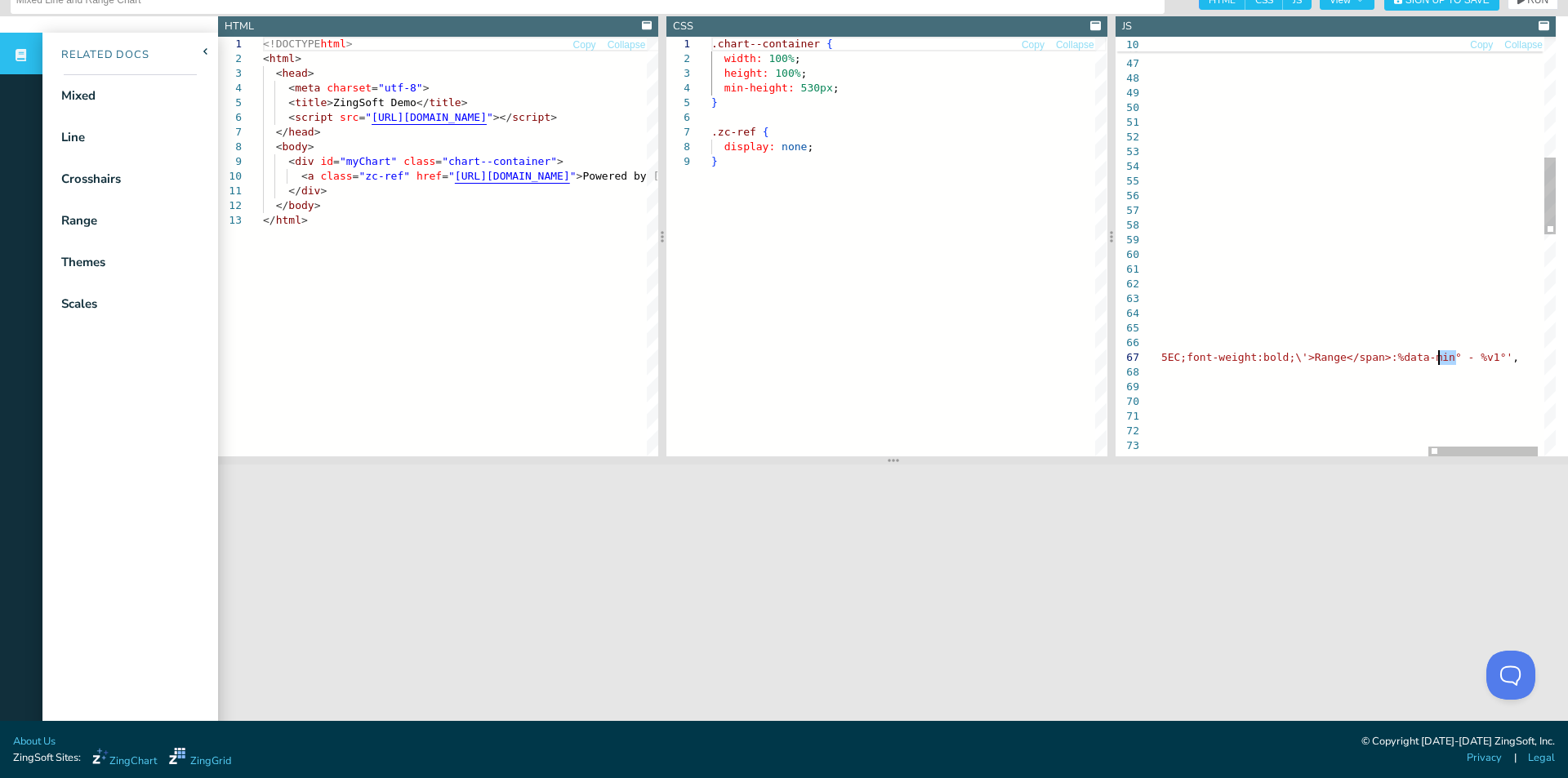
drag, startPoint x: 1457, startPoint y: 355, endPoint x: 1438, endPoint y: 357, distance: 19.1
click at [1438, 357] on div "all: '%D %M %m %Y' } multiple: false , transform: { type: 'date' , text: '<span…" at bounding box center [888, 524] width 1383 height 2287
click at [1527, 3] on span "RUN" at bounding box center [1537, -1] width 21 height 9
drag, startPoint x: 1463, startPoint y: 357, endPoint x: 1437, endPoint y: 357, distance: 26.0
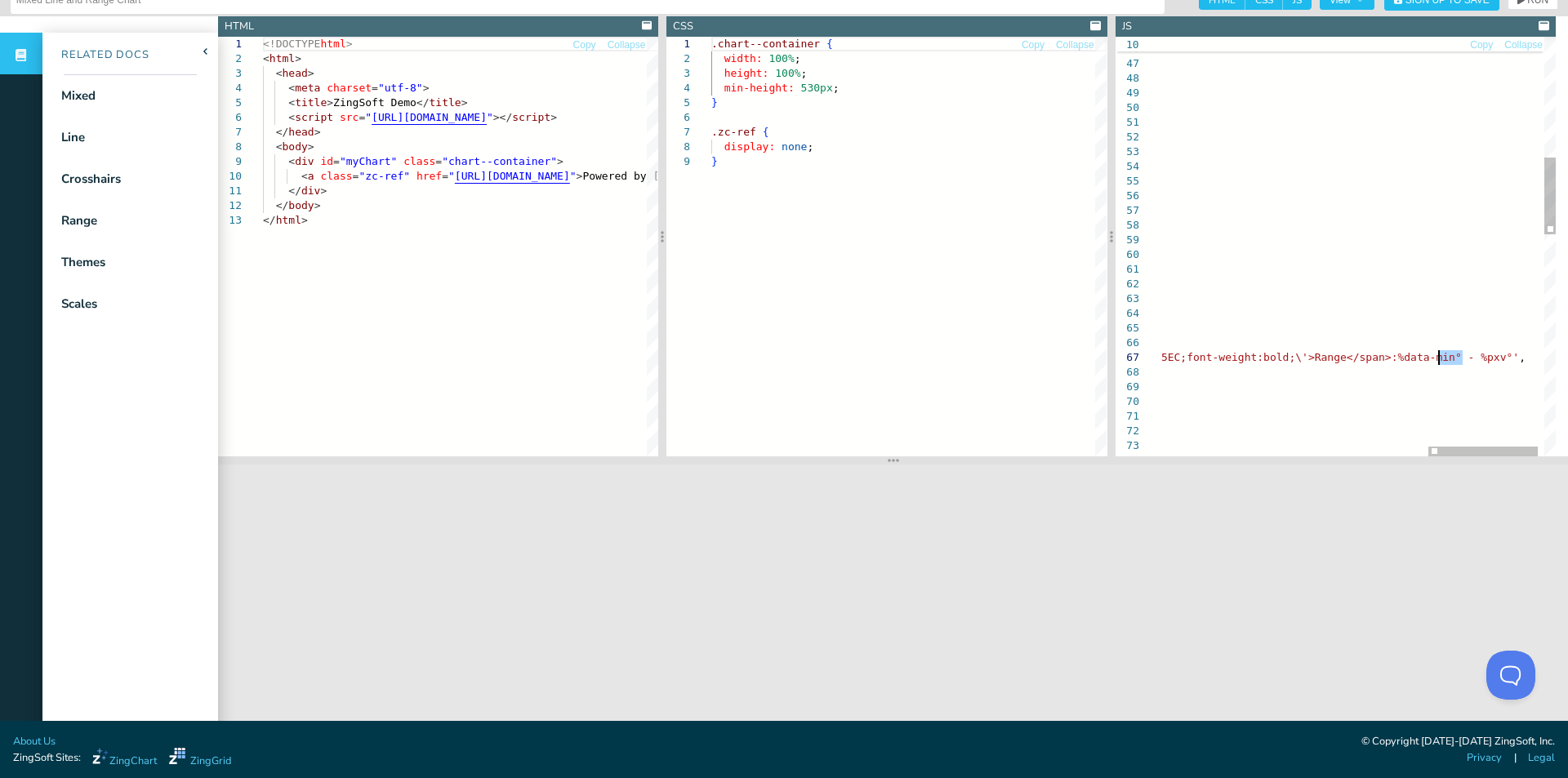
click at [1437, 357] on div "all: '%D %M %m %Y' } multiple: false , transform: { type: 'date' , text: '<span…" at bounding box center [888, 524] width 1383 height 2287
click at [1527, 5] on span "RUN" at bounding box center [1537, -1] width 21 height 9
click at [1517, 4] on icon "button" at bounding box center [1521, -1] width 8 height 9
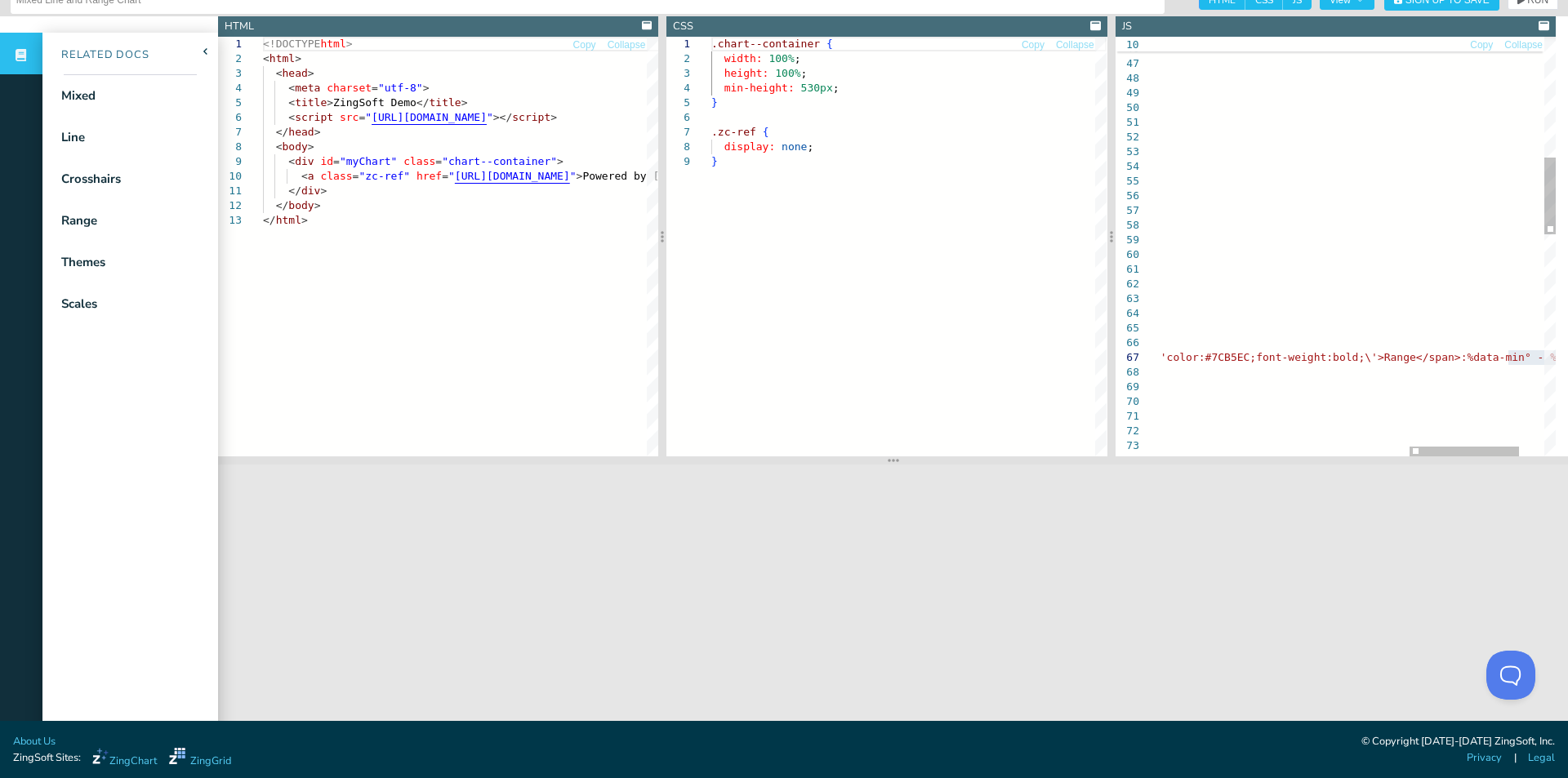
click at [1308, 409] on div "all: '%D %M %m %Y' } multiple: false , transform: { type: 'date' , text: '<span…" at bounding box center [957, 524] width 1383 height 2287
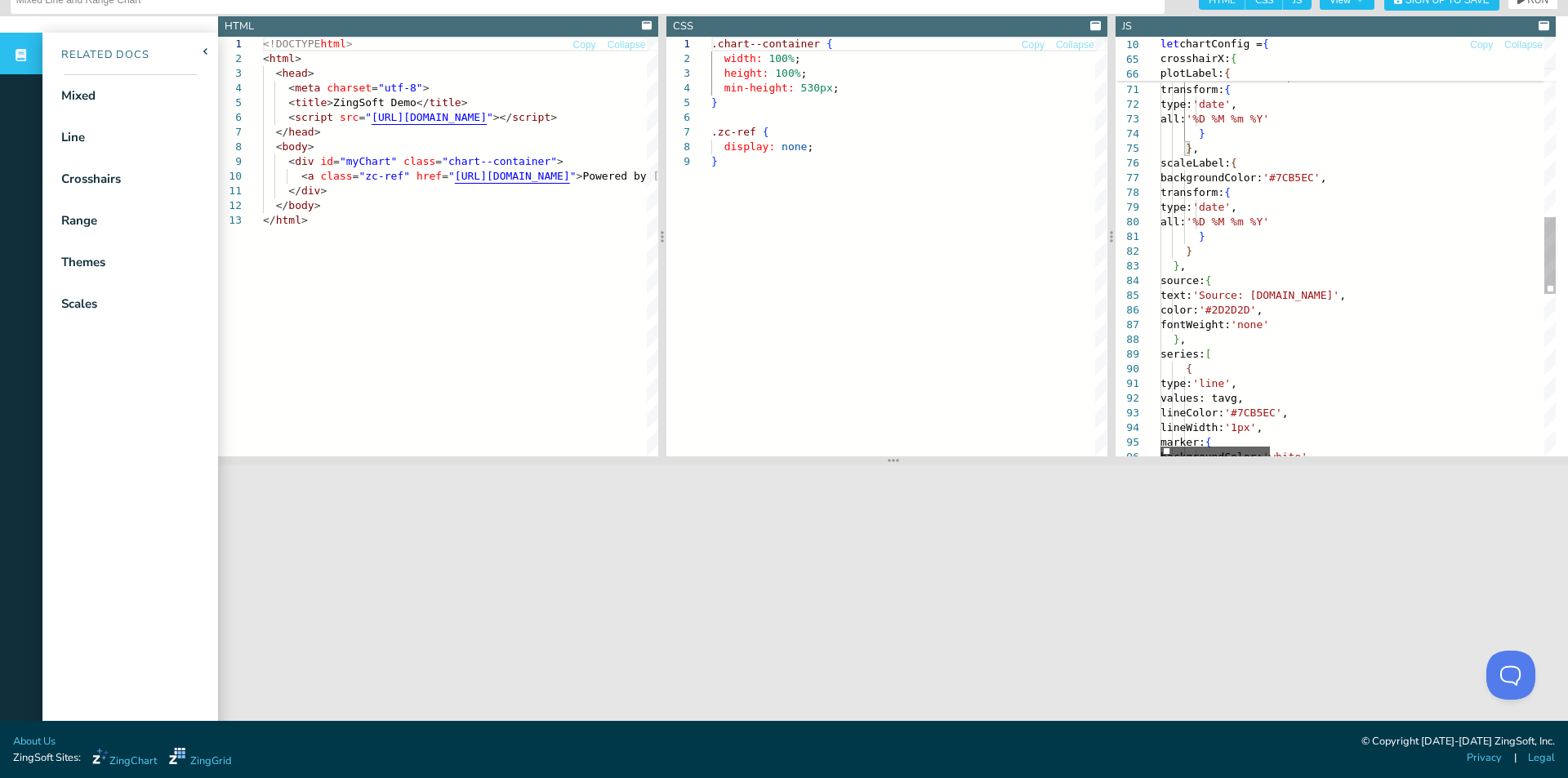
click at [1160, 449] on div at bounding box center [1215, 451] width 110 height 9
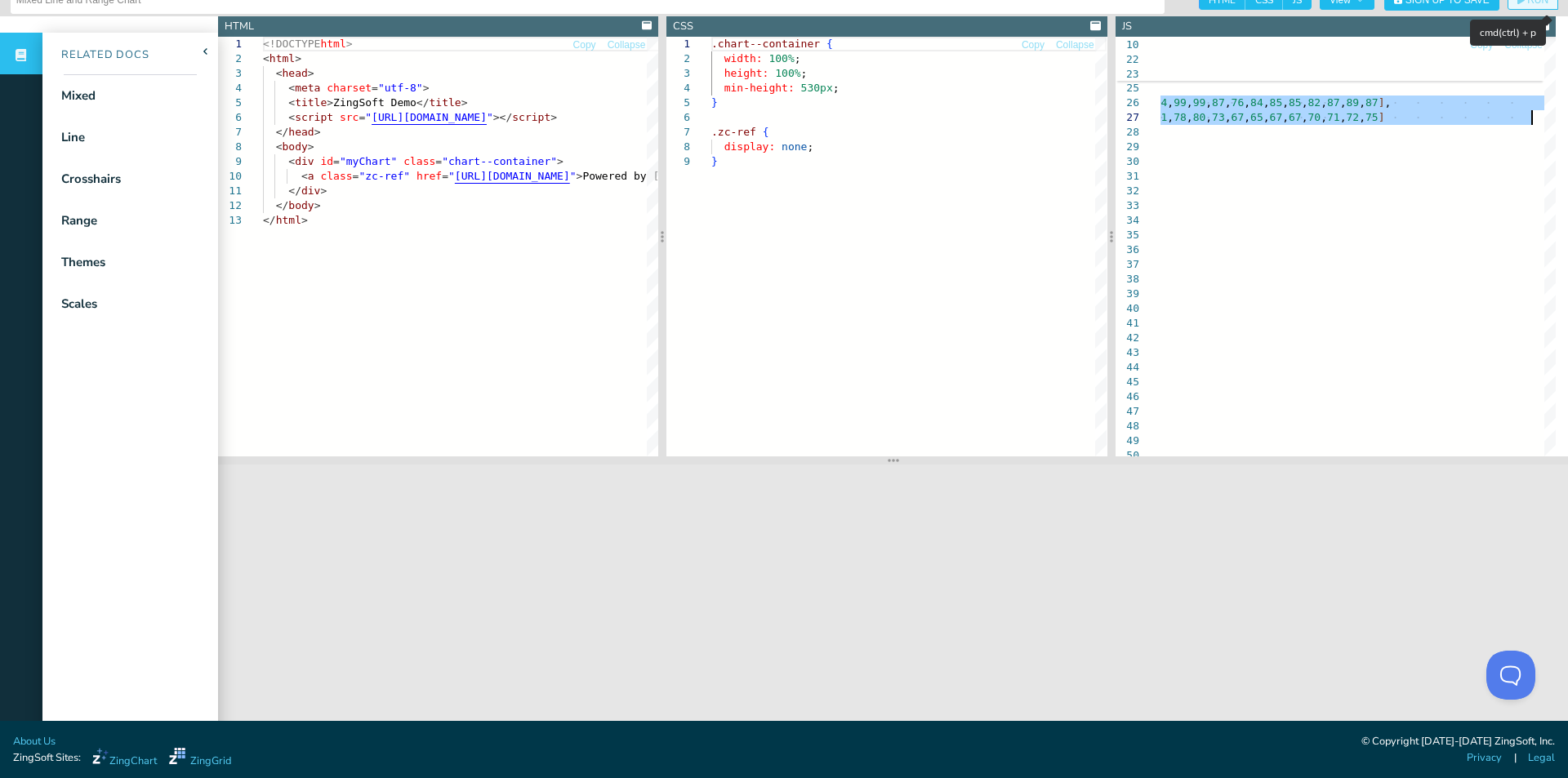
click at [1509, 7] on button "RUN" at bounding box center [1532, 0] width 51 height 20
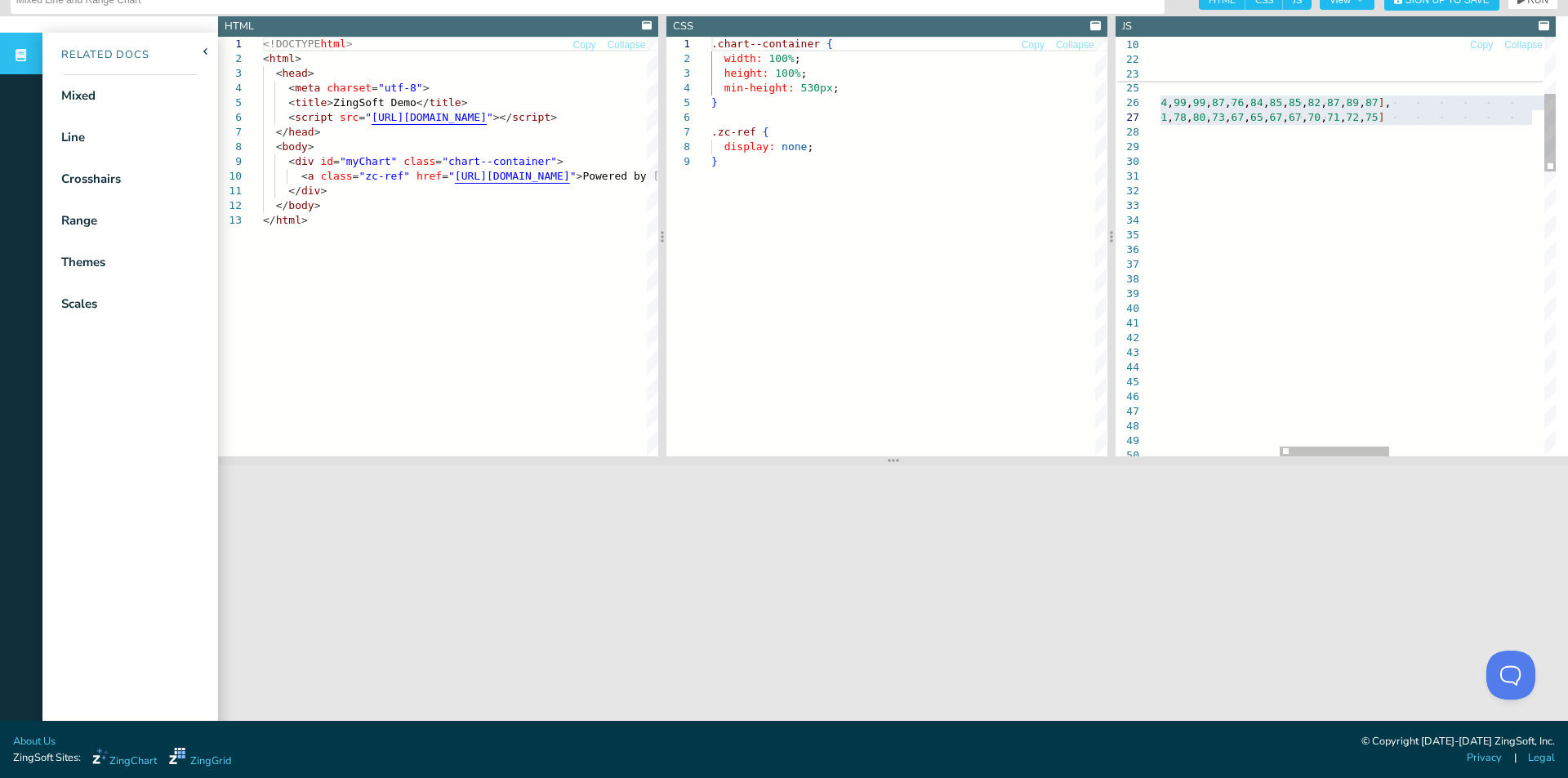
scroll to position [89, 163]
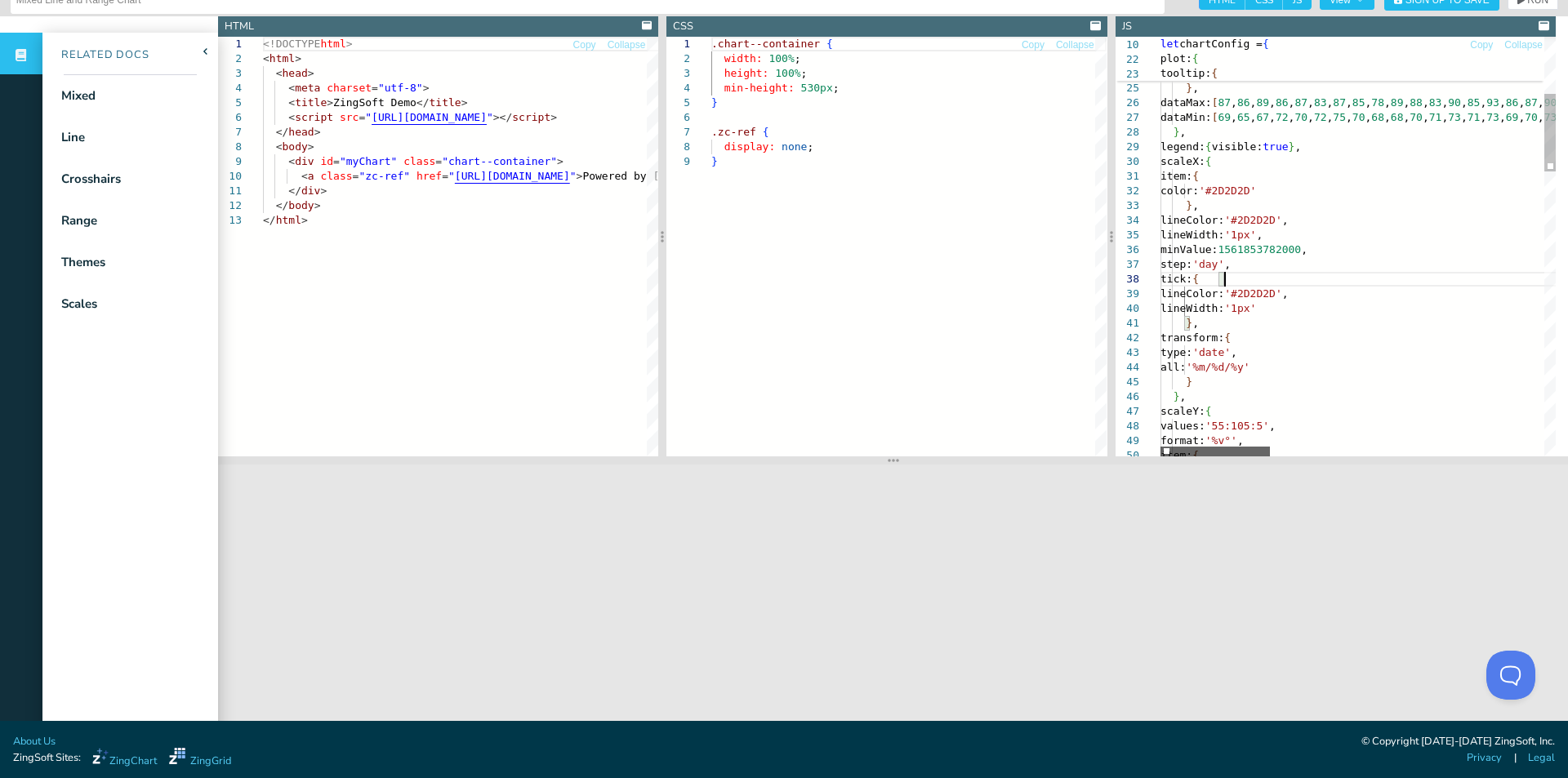
click at [1184, 452] on div at bounding box center [1215, 451] width 110 height 9
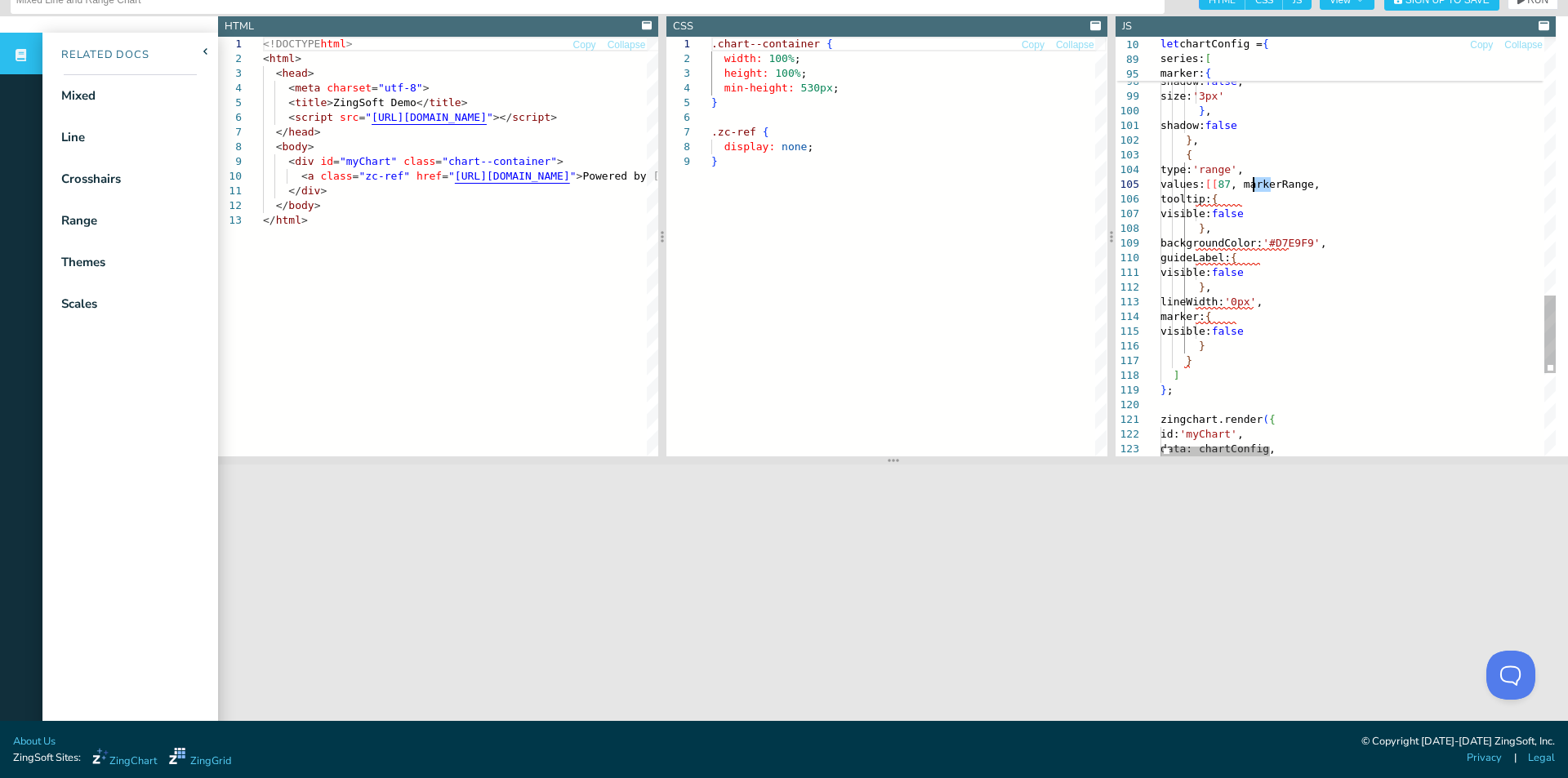
drag, startPoint x: 1272, startPoint y: 185, endPoint x: 1256, endPoint y: 188, distance: 16.3
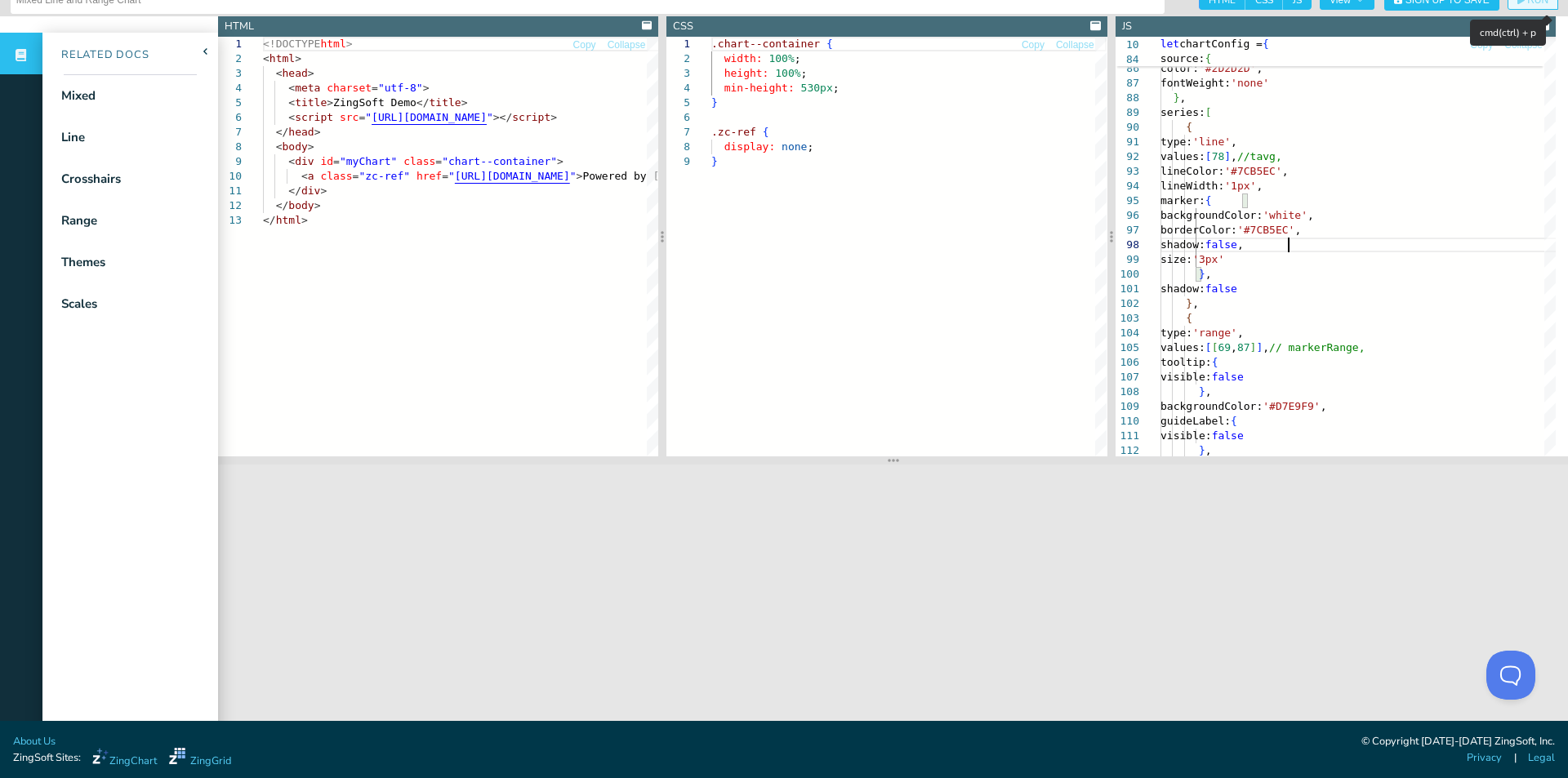
click at [1527, 5] on span "RUN" at bounding box center [1537, -1] width 21 height 9
click at [1530, 3] on span "RUN" at bounding box center [1537, -1] width 21 height 9
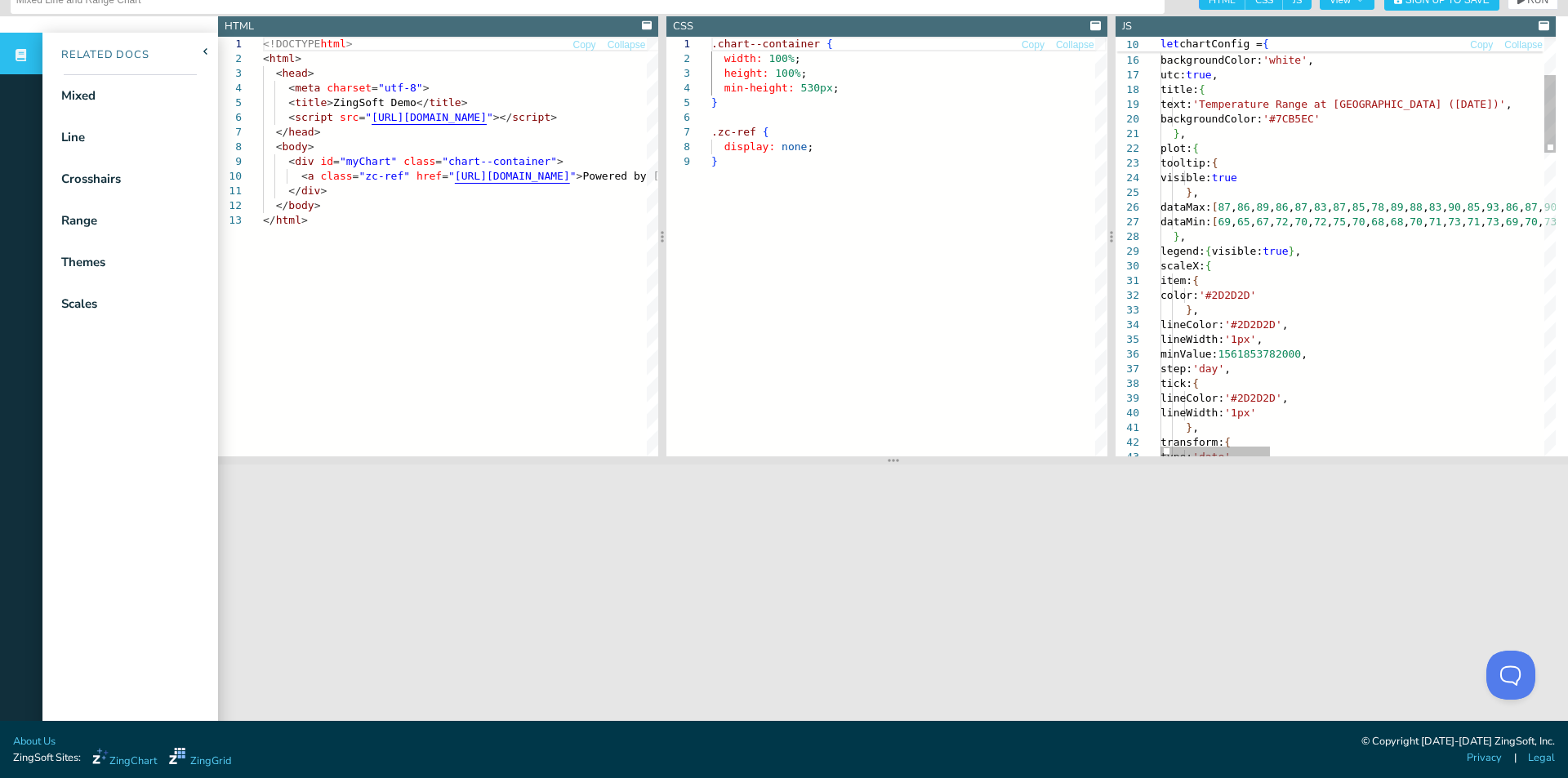
type textarea "}, plot: { tooltip: { visible: true }, dataMax: [87, 86, 89, 86, 87, 83, 87, 85…"
drag, startPoint x: 1183, startPoint y: 207, endPoint x: 1221, endPoint y: 220, distance: 40.2
